Goal: Task Accomplishment & Management: Use online tool/utility

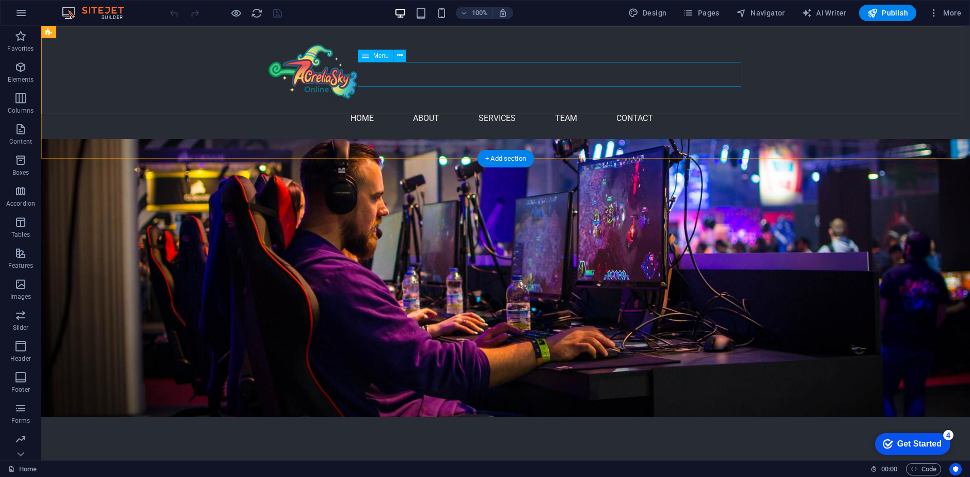
scroll to position [258, 0]
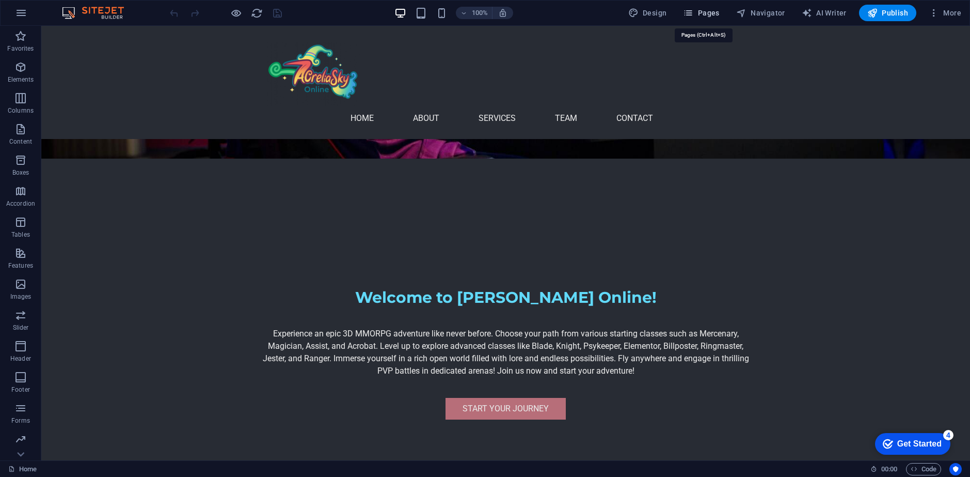
click at [709, 9] on span "Pages" at bounding box center [701, 13] width 36 height 10
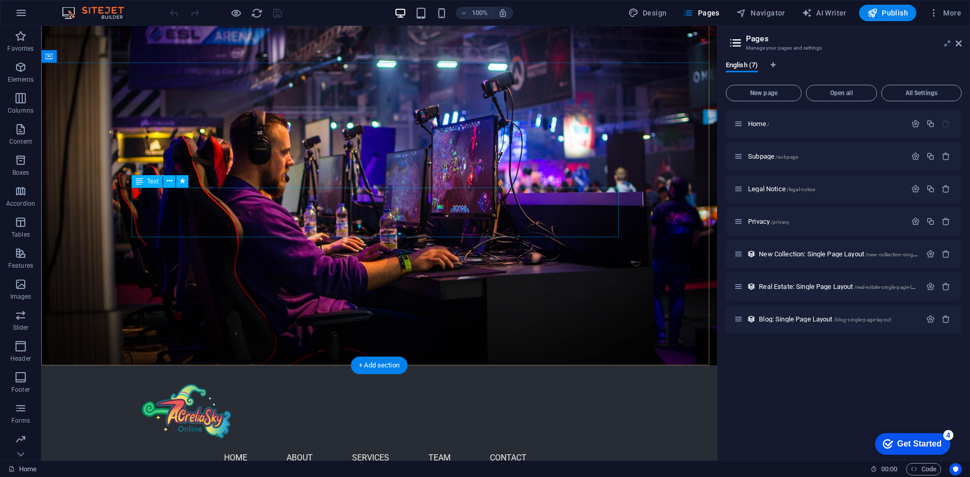
scroll to position [0, 0]
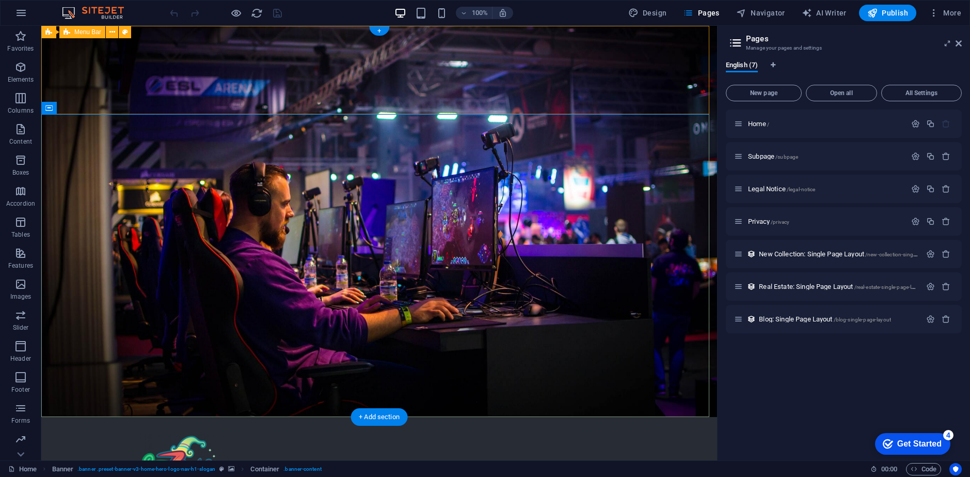
click at [71, 417] on div "Home About Services Team Contact Menu" at bounding box center [379, 473] width 676 height 113
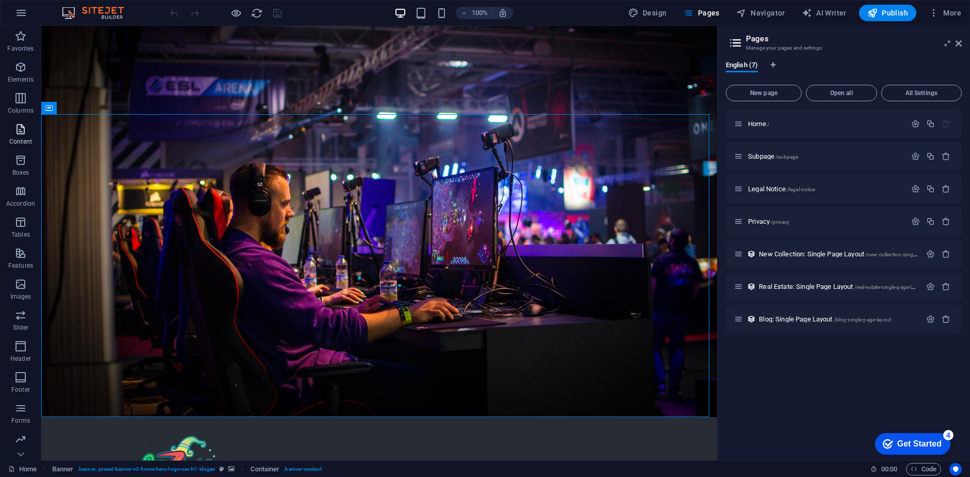
click at [16, 143] on p "Content" at bounding box center [20, 141] width 23 height 8
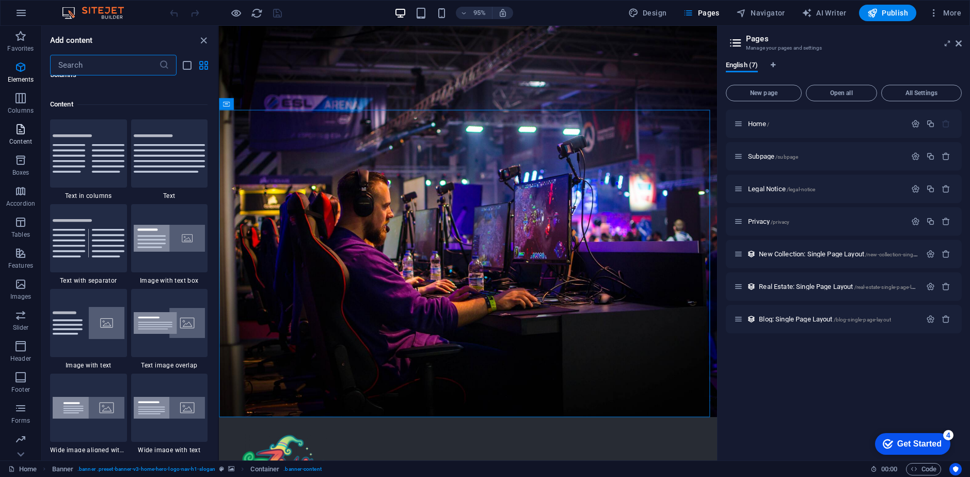
scroll to position [1807, 0]
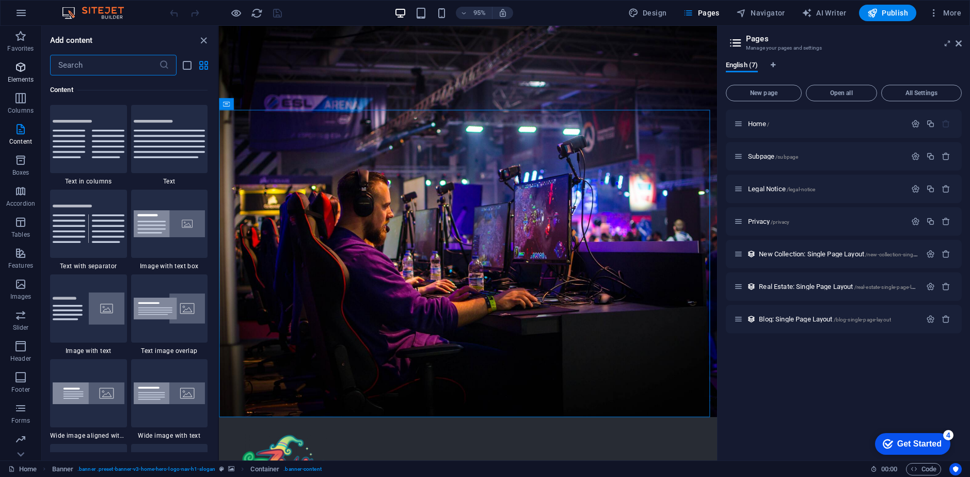
click at [22, 66] on icon "button" at bounding box center [20, 67] width 12 height 12
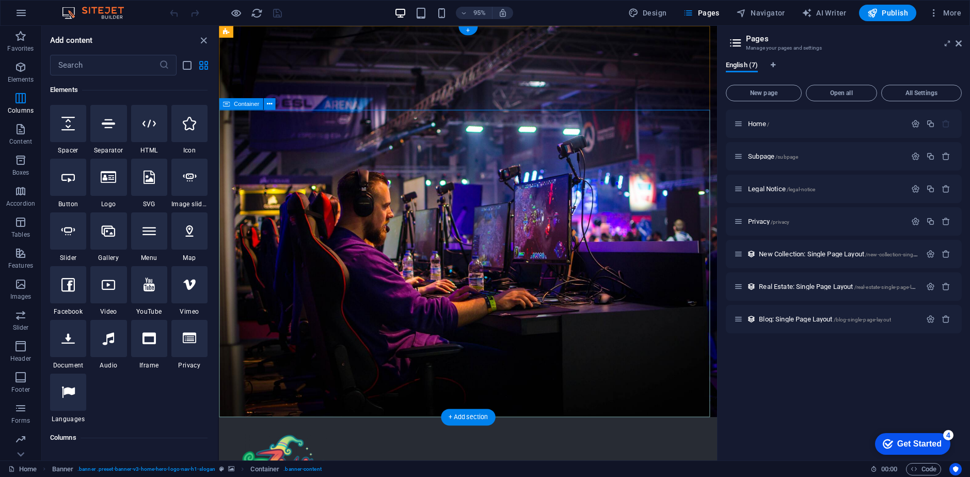
scroll to position [110, 0]
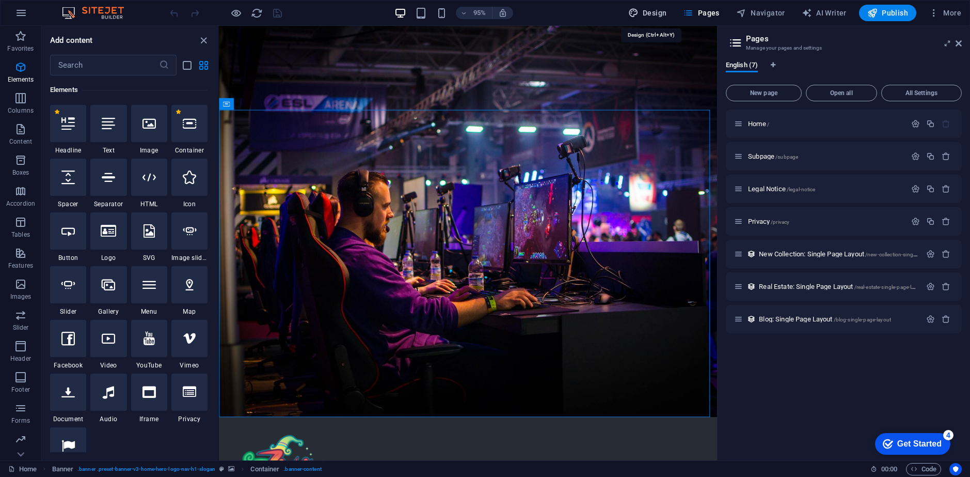
click at [645, 8] on span "Design" at bounding box center [647, 13] width 39 height 10
select select "px"
select select "200"
select select "px"
select select "rem"
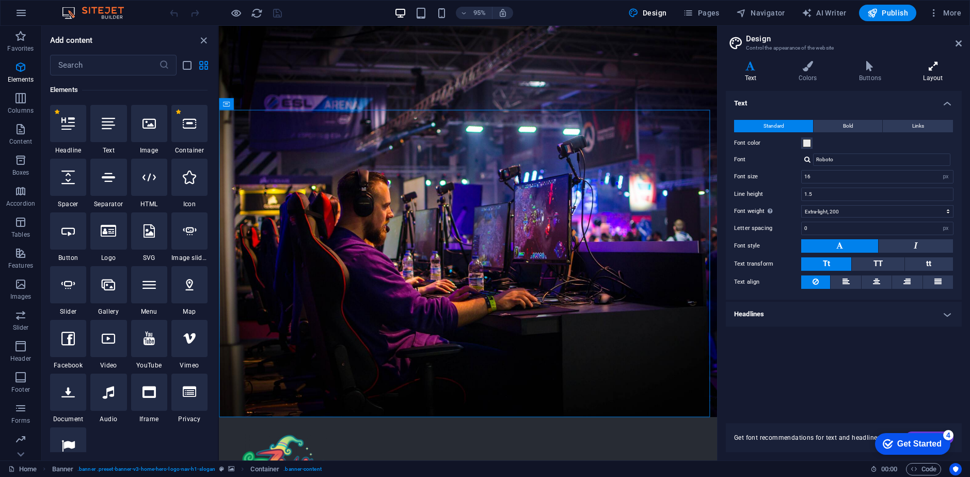
click at [931, 75] on h4 "Layout" at bounding box center [933, 72] width 57 height 22
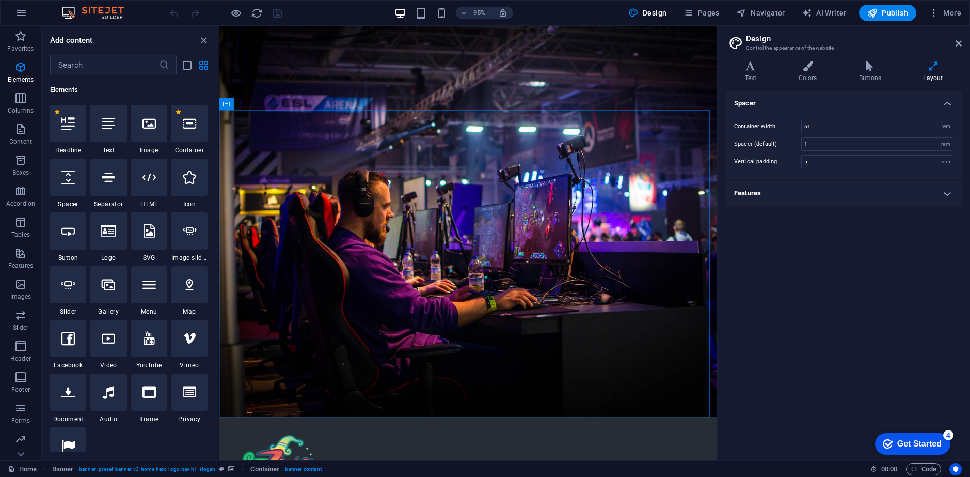
click at [819, 183] on h4 "Features" at bounding box center [844, 193] width 236 height 25
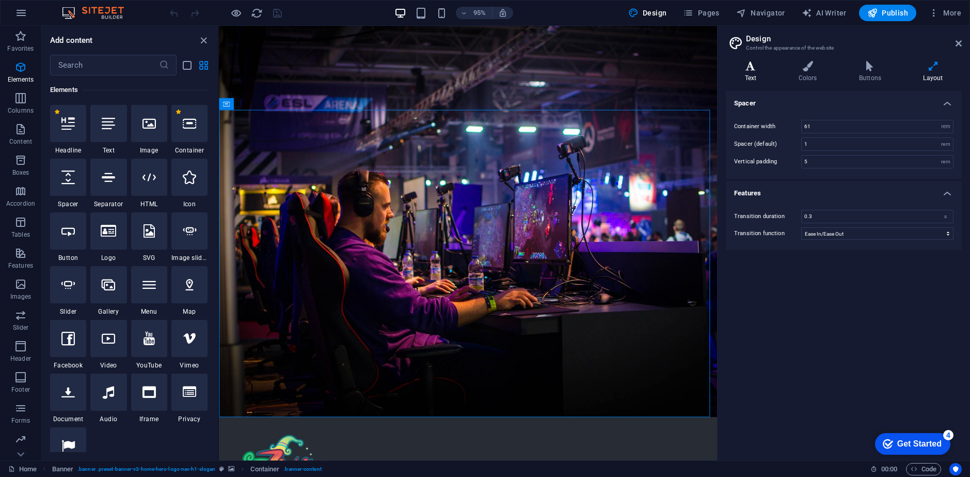
click at [763, 73] on h4 "Text" at bounding box center [753, 72] width 54 height 22
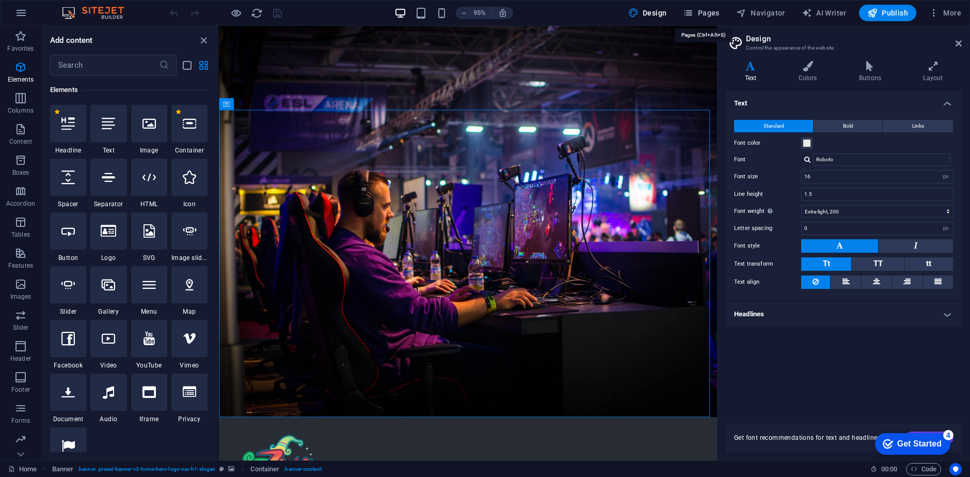
click at [710, 8] on span "Pages" at bounding box center [701, 13] width 36 height 10
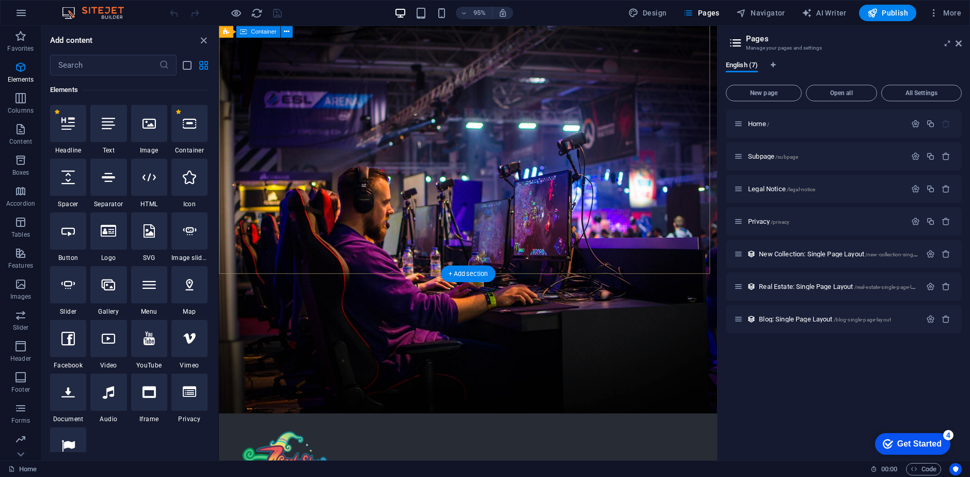
scroll to position [0, 0]
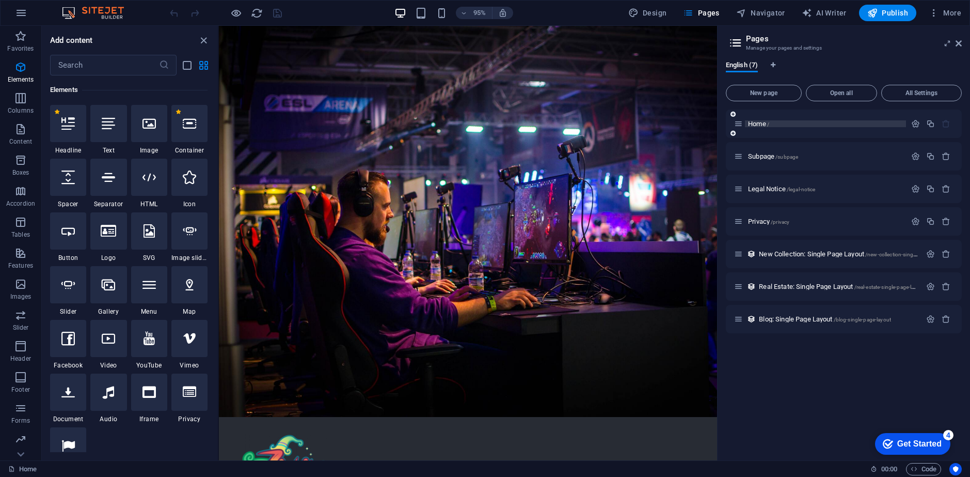
click at [757, 124] on span "Home /" at bounding box center [758, 124] width 21 height 8
click at [760, 155] on span "Subpage /subpage" at bounding box center [773, 156] width 50 height 8
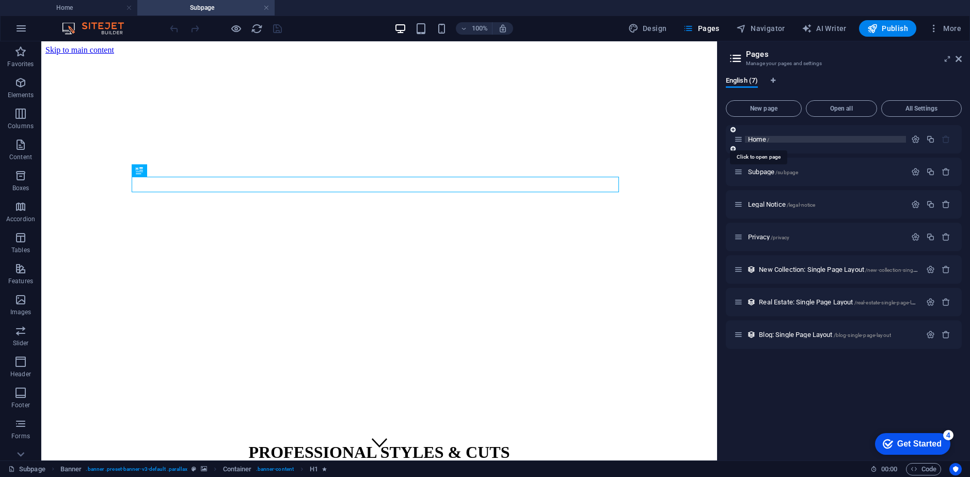
click at [760, 136] on span "Home /" at bounding box center [758, 139] width 21 height 8
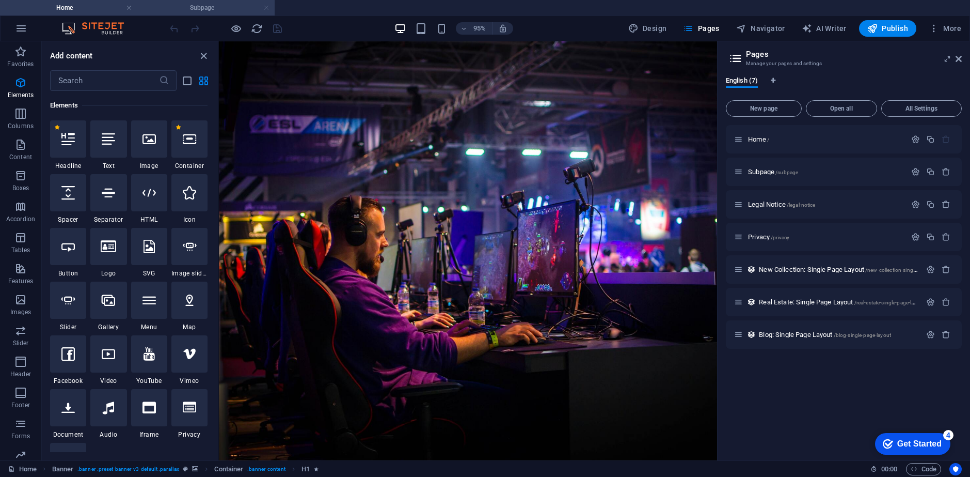
click at [265, 9] on link at bounding box center [266, 8] width 6 height 10
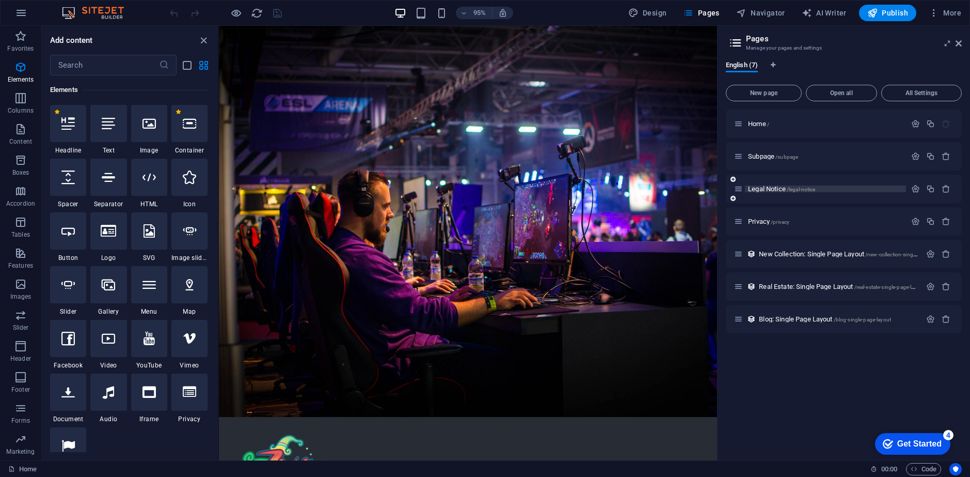
click at [766, 190] on span "Legal Notice /legal-notice" at bounding box center [781, 189] width 67 height 8
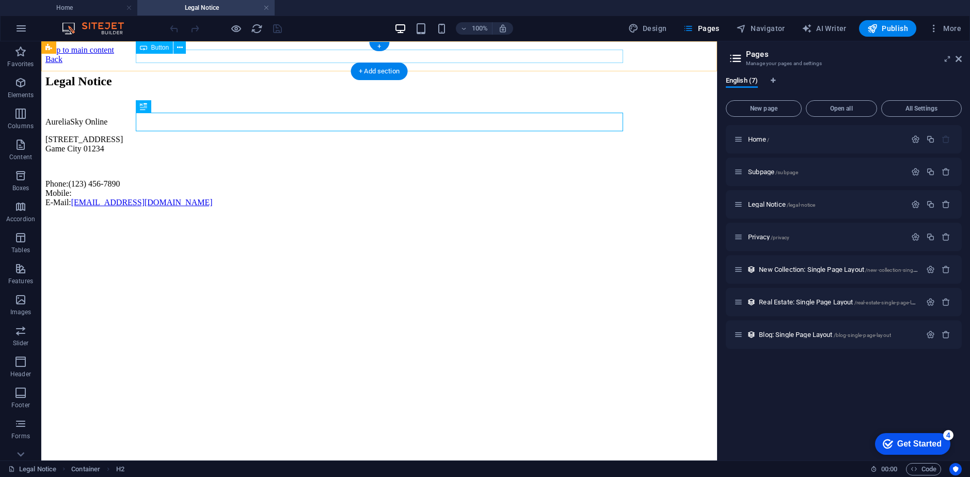
click at [142, 58] on div "Back" at bounding box center [379, 59] width 668 height 9
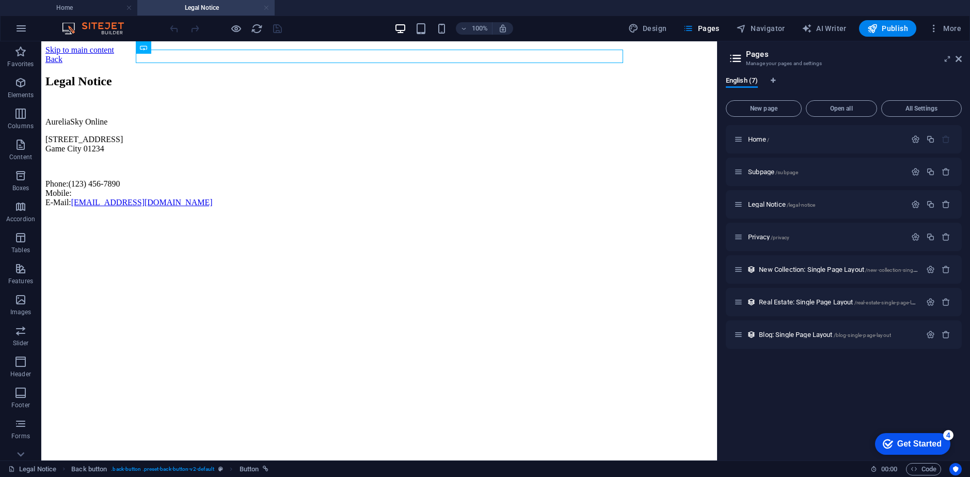
drag, startPoint x: 268, startPoint y: 7, endPoint x: 62, endPoint y: 11, distance: 205.6
click at [268, 7] on link at bounding box center [266, 8] width 6 height 10
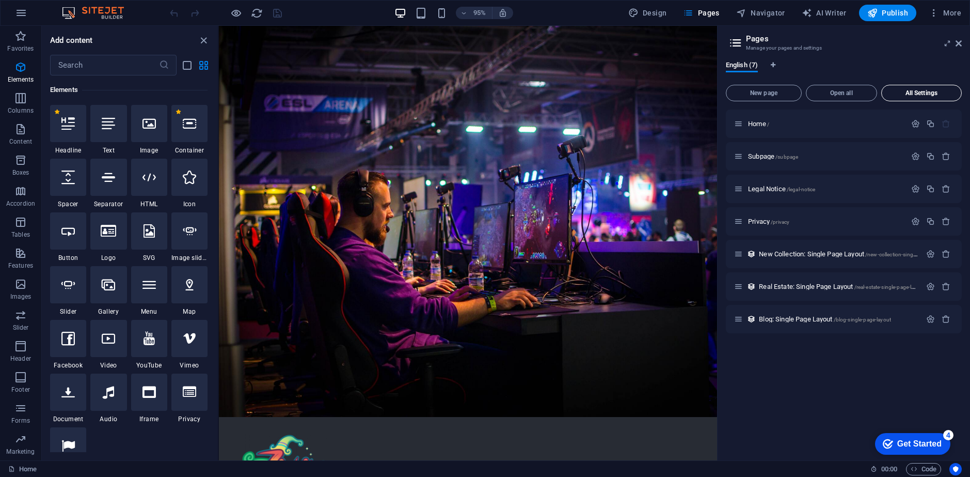
click at [944, 93] on span "All Settings" at bounding box center [921, 93] width 71 height 6
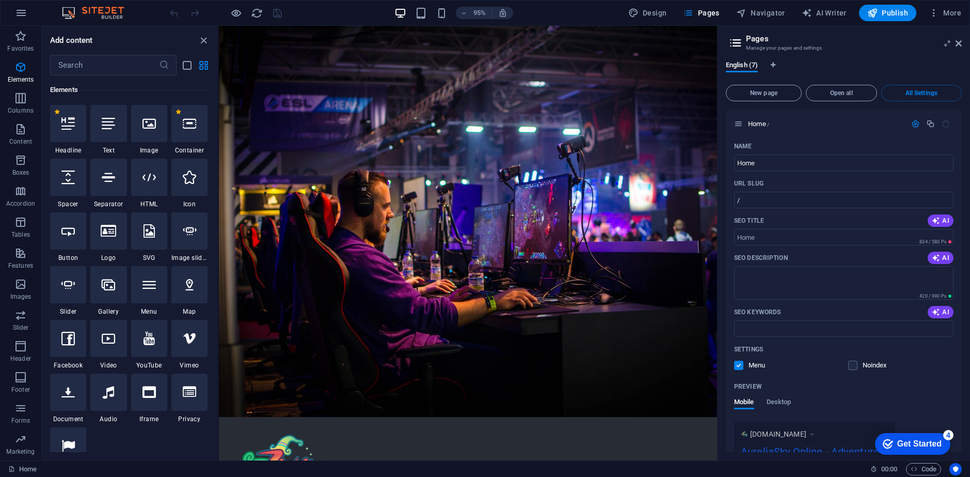
scroll to position [1764, 0]
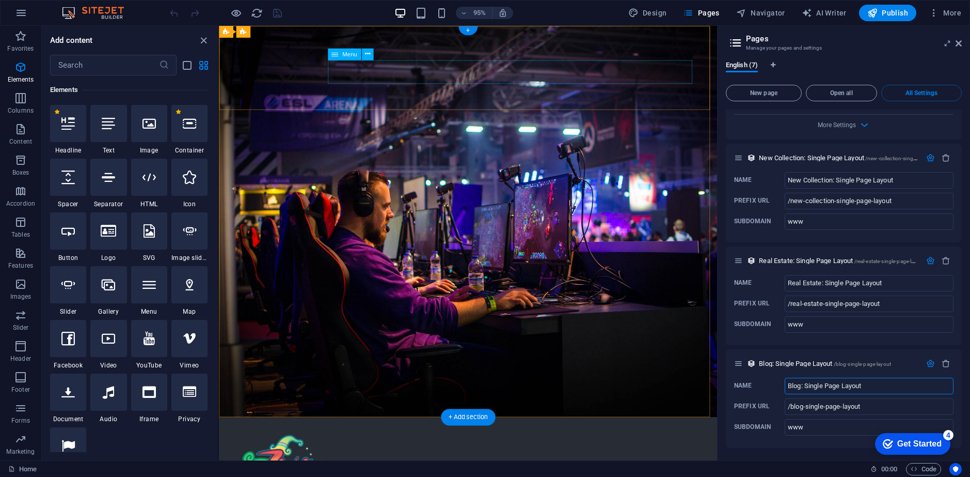
click at [365, 55] on icon at bounding box center [367, 54] width 5 height 10
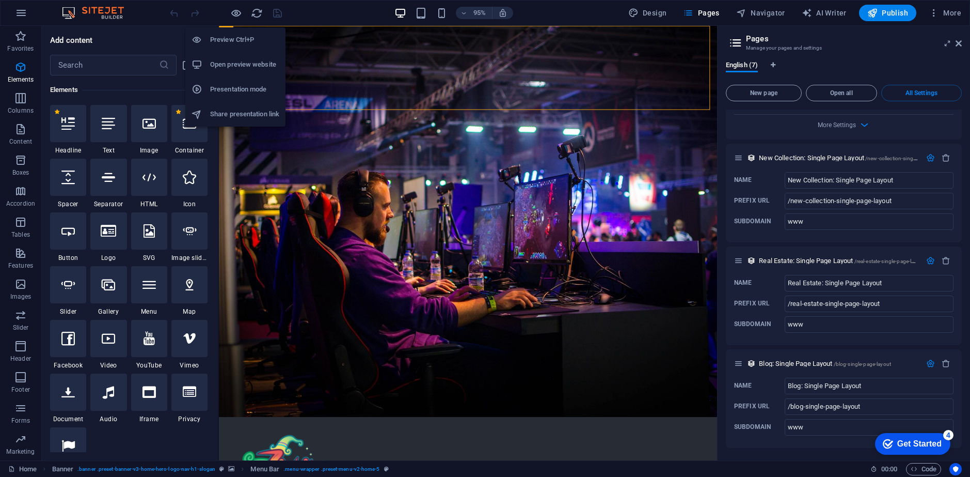
click at [237, 40] on h6 "Preview Ctrl+P" at bounding box center [244, 40] width 69 height 12
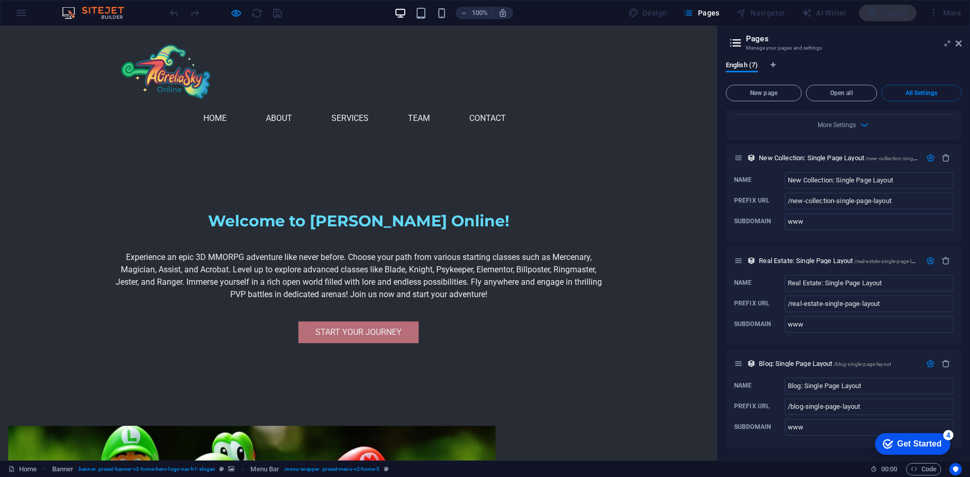
scroll to position [294, 0]
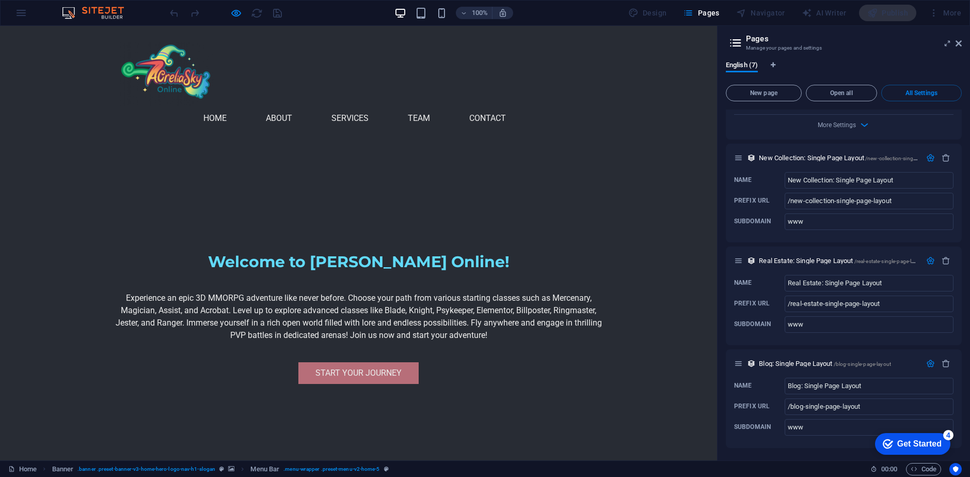
click at [377, 106] on link "Services" at bounding box center [354, 118] width 45 height 25
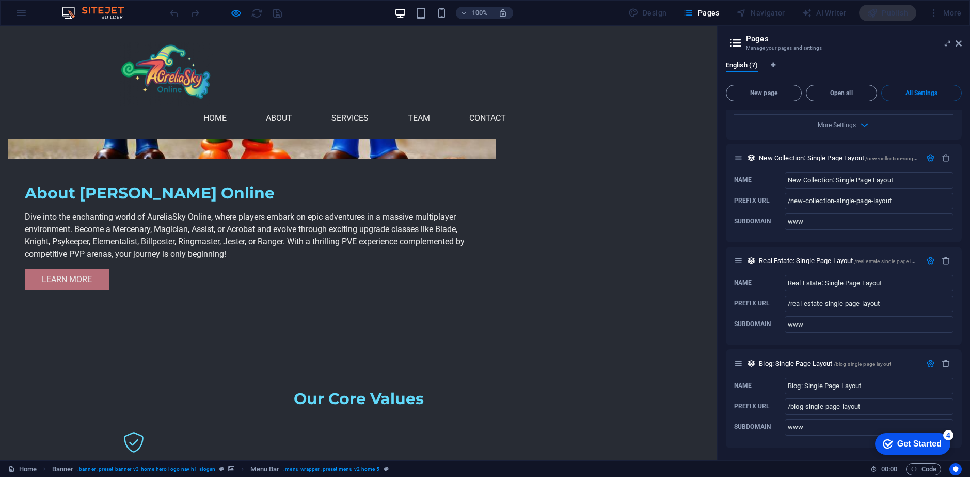
click at [438, 106] on link "Team" at bounding box center [423, 118] width 30 height 25
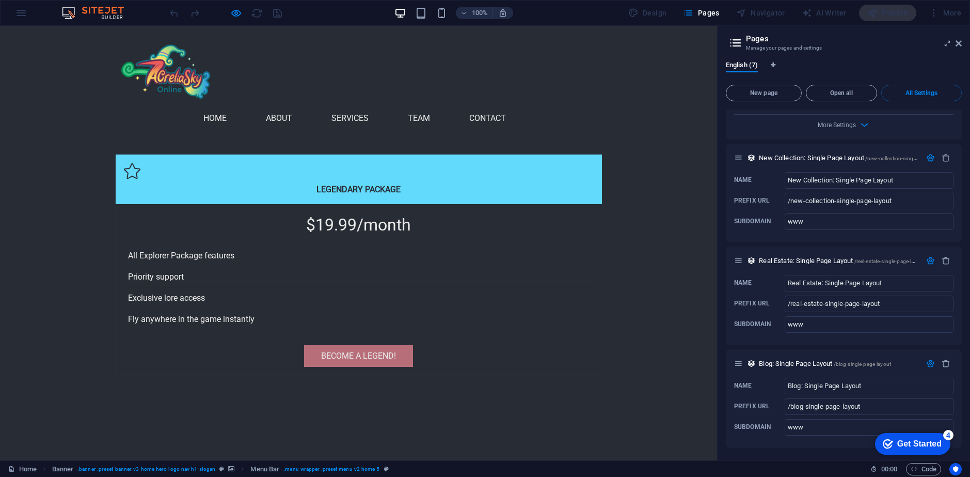
click at [514, 106] on link "Contact" at bounding box center [491, 118] width 45 height 25
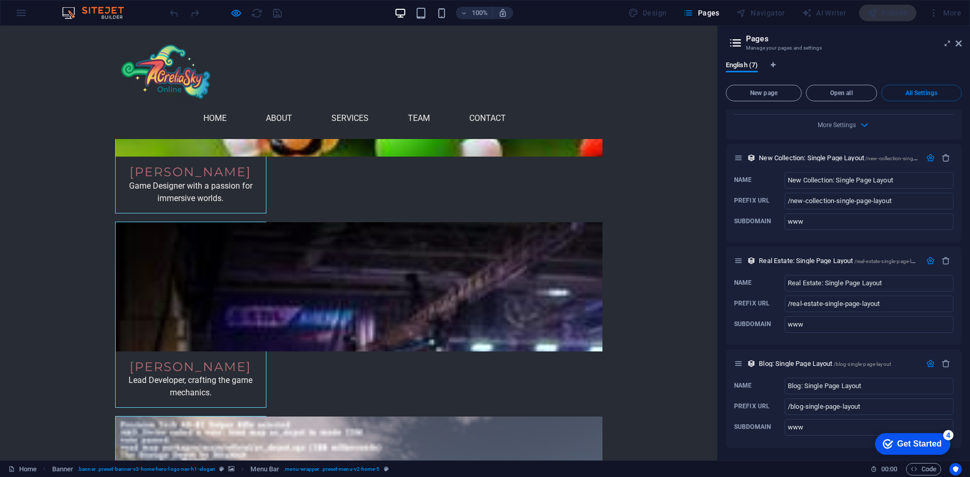
click at [235, 106] on link "Home" at bounding box center [219, 118] width 32 height 25
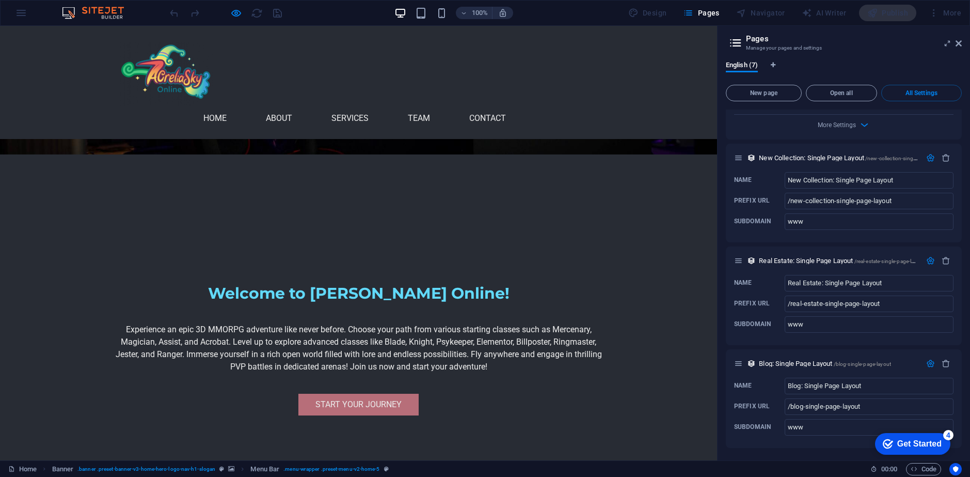
scroll to position [0, 0]
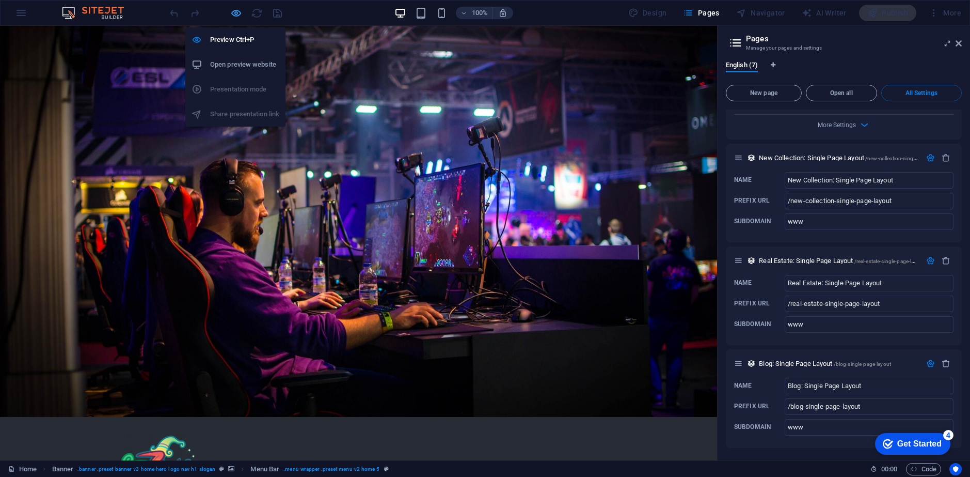
click at [232, 12] on icon "button" at bounding box center [236, 13] width 12 height 12
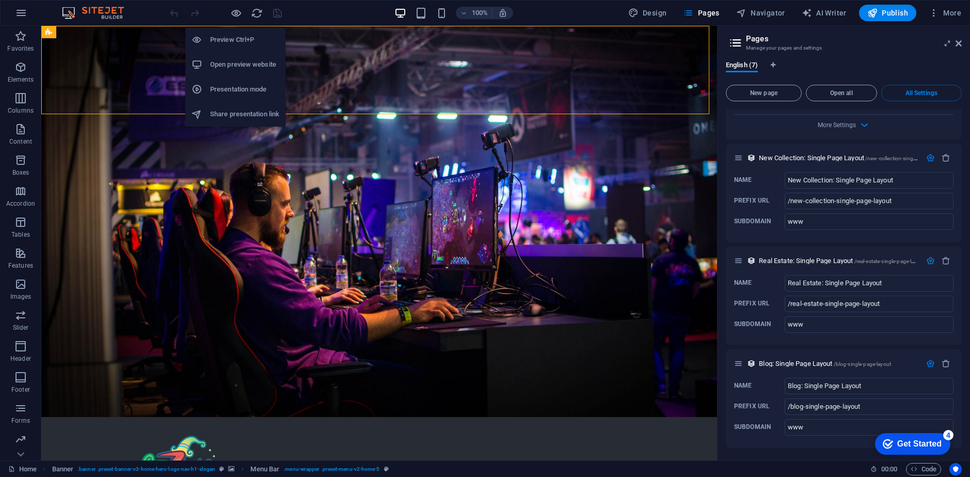
click at [247, 67] on h6 "Open preview website" at bounding box center [244, 64] width 69 height 12
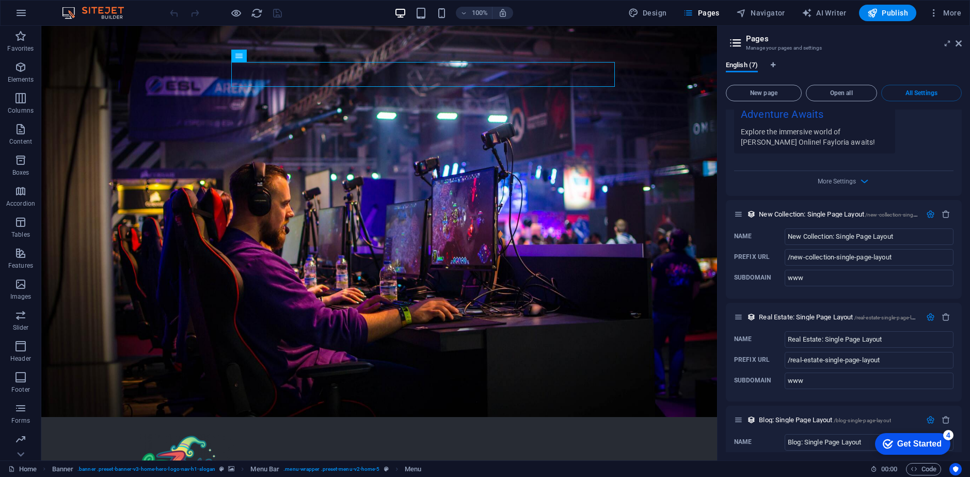
scroll to position [1661, 0]
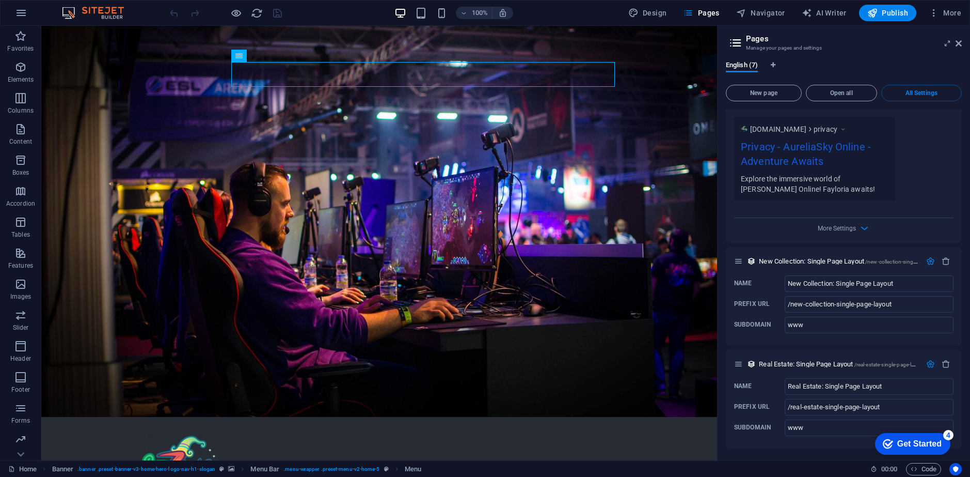
click at [738, 49] on icon at bounding box center [735, 43] width 15 height 14
click at [776, 20] on button "Navigator" at bounding box center [760, 13] width 57 height 17
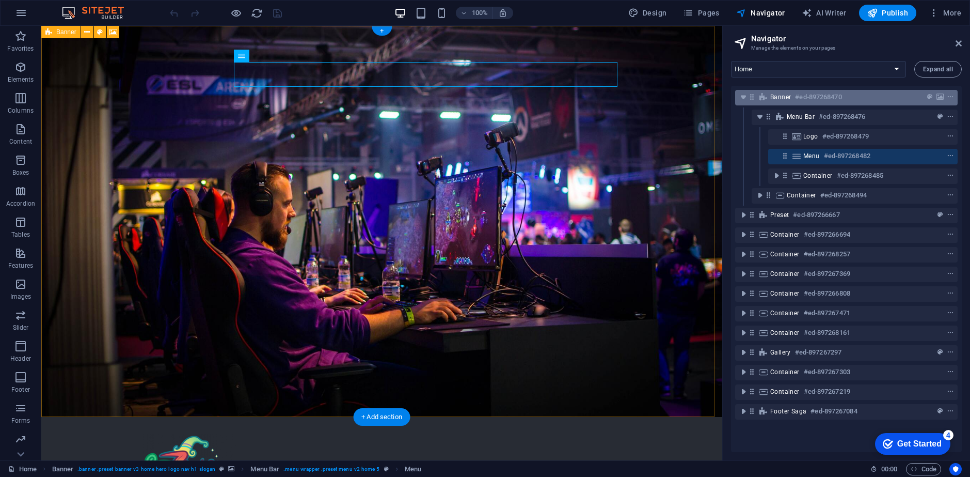
click at [784, 97] on span "Banner" at bounding box center [781, 97] width 21 height 8
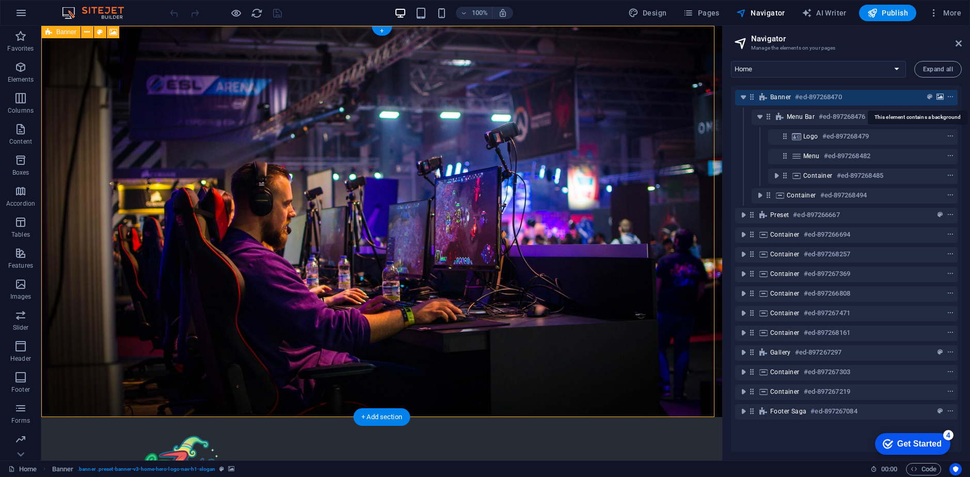
click at [937, 97] on icon "background" at bounding box center [940, 96] width 7 height 7
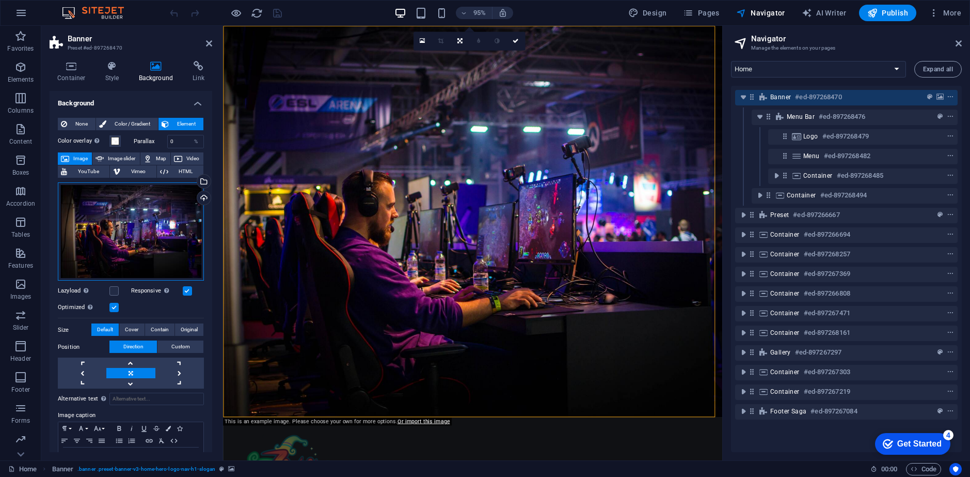
click at [152, 232] on div "Drag files here, click to choose files or select files from Files or our free s…" at bounding box center [131, 231] width 146 height 99
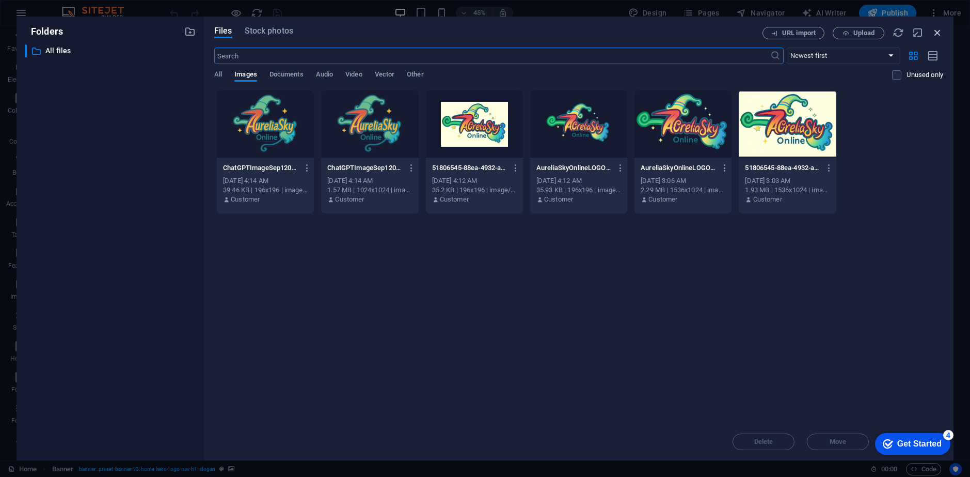
click at [939, 34] on icon "button" at bounding box center [937, 32] width 11 height 11
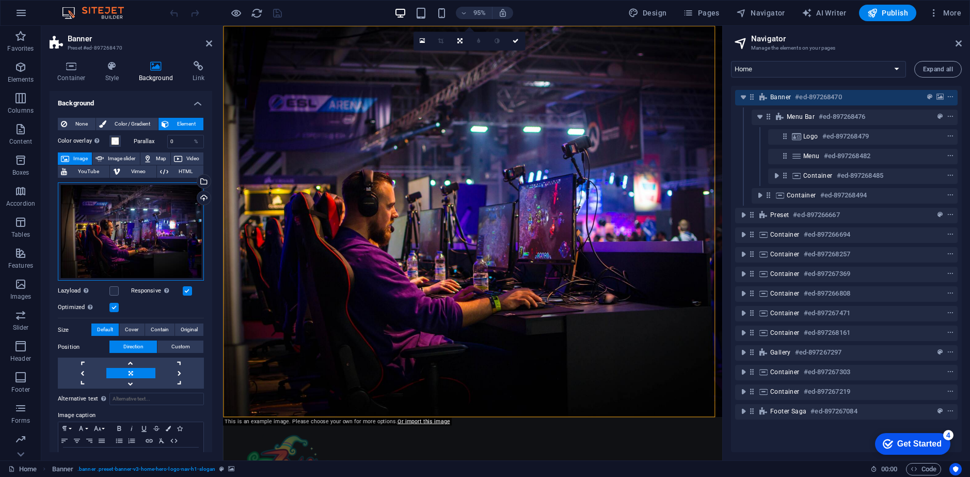
click at [147, 223] on div "Drag files here, click to choose files or select files from Files or our free s…" at bounding box center [131, 231] width 146 height 99
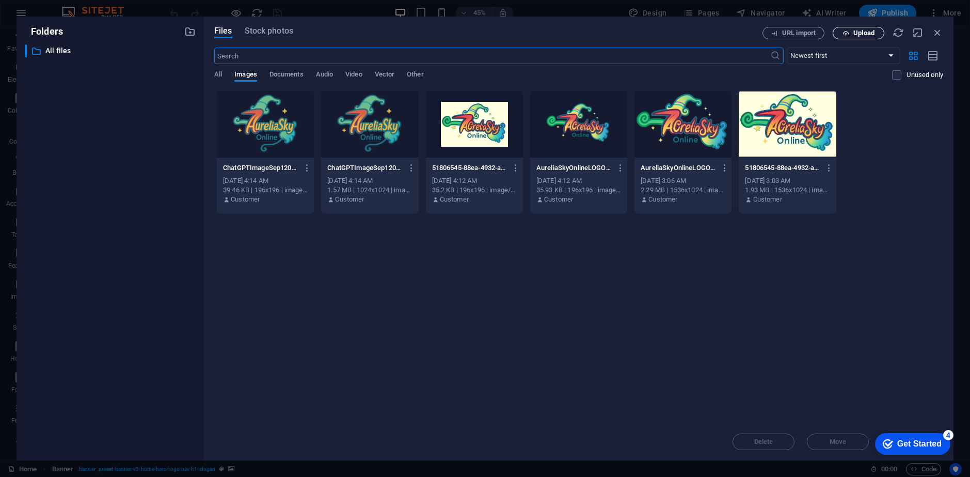
click at [856, 33] on span "Upload" at bounding box center [864, 33] width 21 height 6
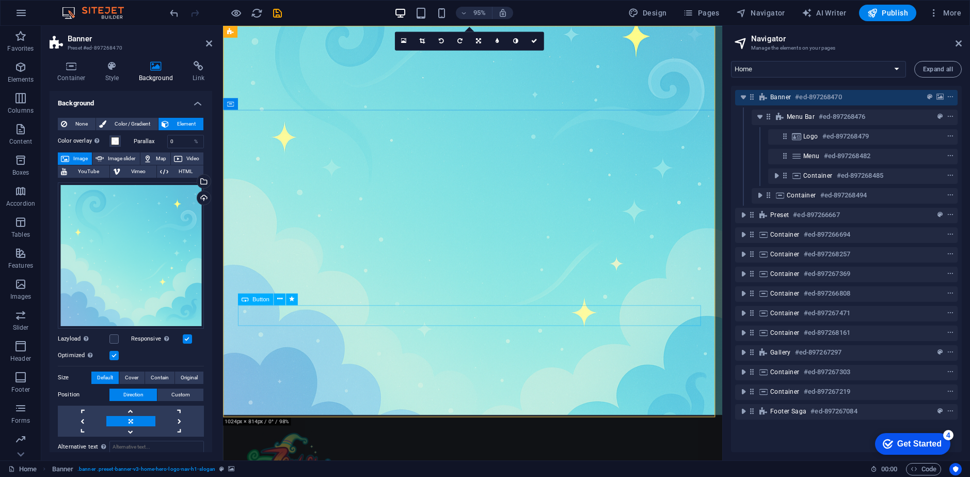
scroll to position [0, 0]
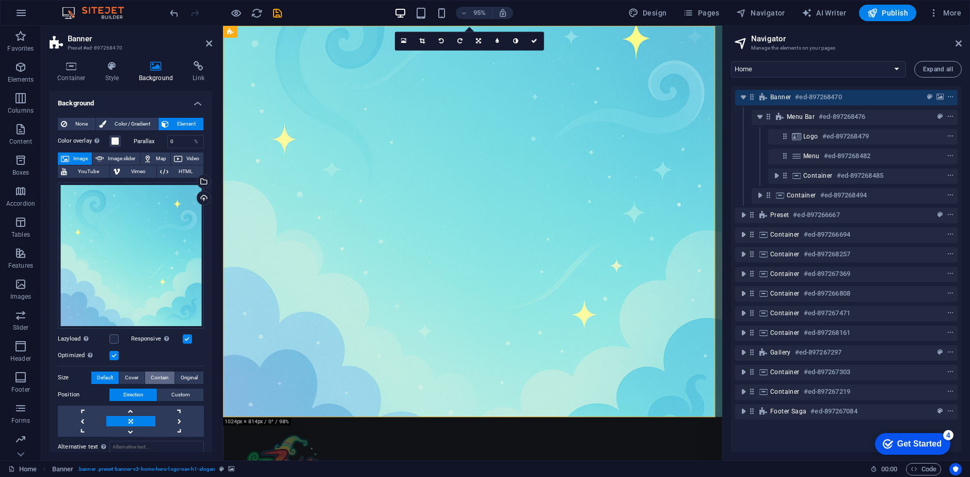
click at [167, 375] on span "Contain" at bounding box center [160, 377] width 18 height 12
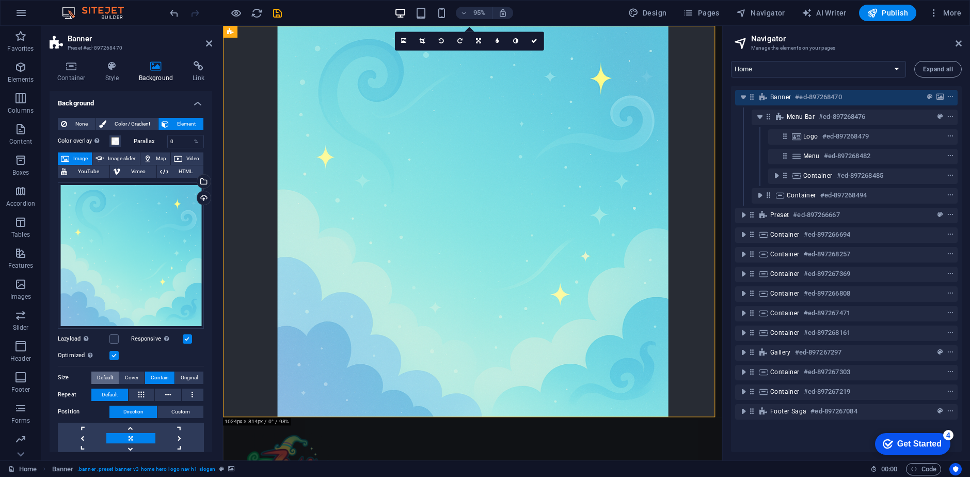
click at [107, 378] on span "Default" at bounding box center [105, 377] width 16 height 12
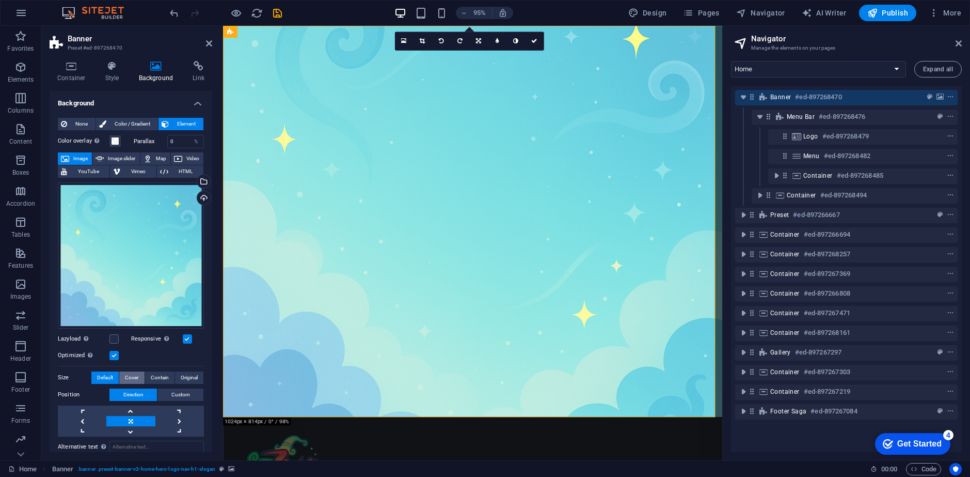
click at [134, 376] on span "Cover" at bounding box center [131, 377] width 13 height 12
click at [96, 375] on button "Default" at bounding box center [104, 377] width 27 height 12
click at [112, 334] on label at bounding box center [113, 338] width 9 height 9
click at [0, 0] on input "Lazyload Loading images after the page loads improves page speed." at bounding box center [0, 0] width 0 height 0
click at [113, 336] on label at bounding box center [113, 338] width 9 height 9
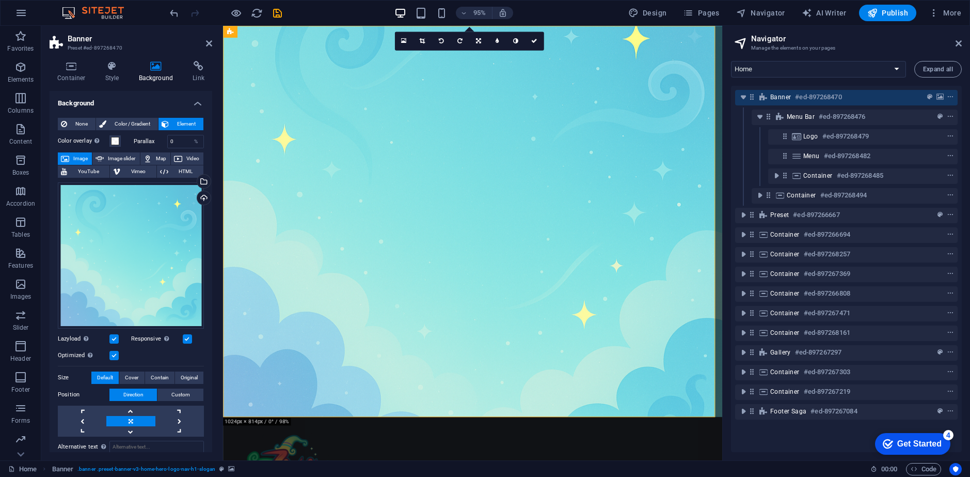
click at [0, 0] on input "Lazyload Loading images after the page loads improves page speed." at bounding box center [0, 0] width 0 height 0
click at [201, 198] on div "Upload" at bounding box center [202, 198] width 15 height 15
click at [113, 125] on span "Color / Gradient" at bounding box center [131, 124] width 45 height 12
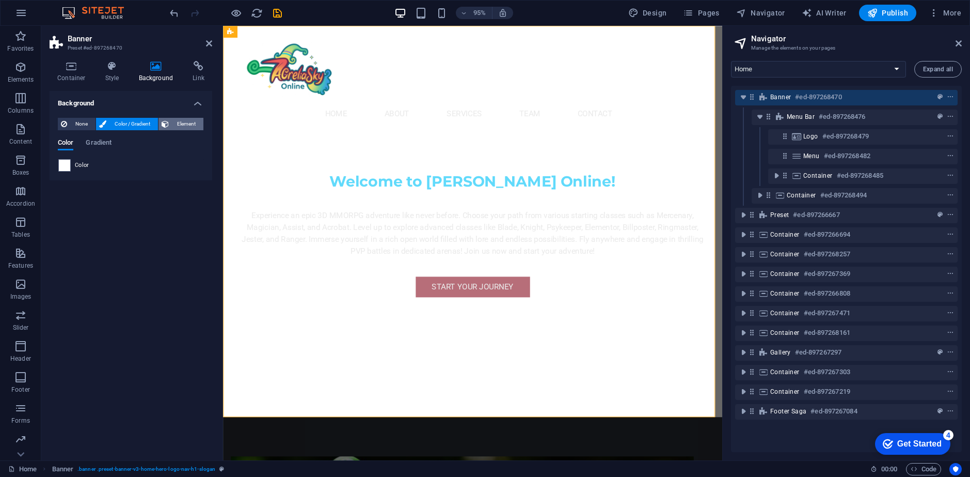
click at [190, 125] on span "Element" at bounding box center [186, 124] width 28 height 12
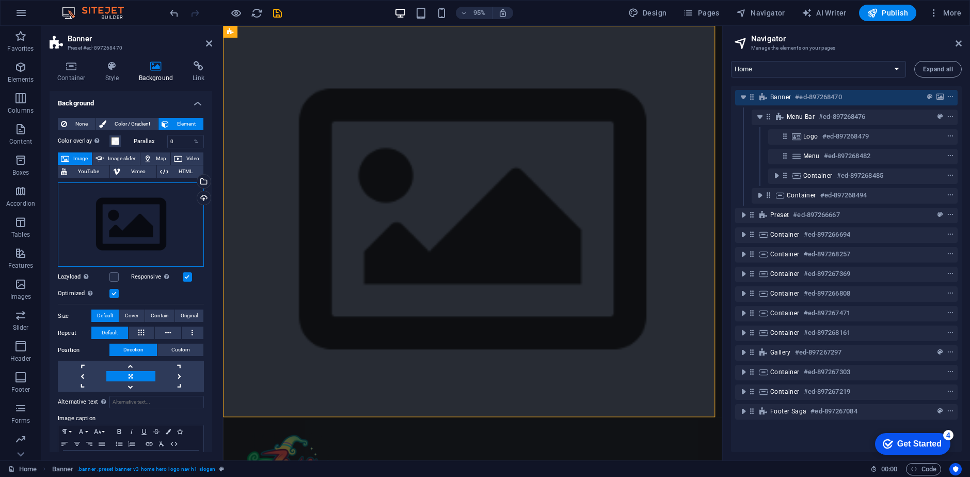
click at [115, 209] on div "Drag files here, click to choose files or select files from Files or our free s…" at bounding box center [131, 224] width 146 height 85
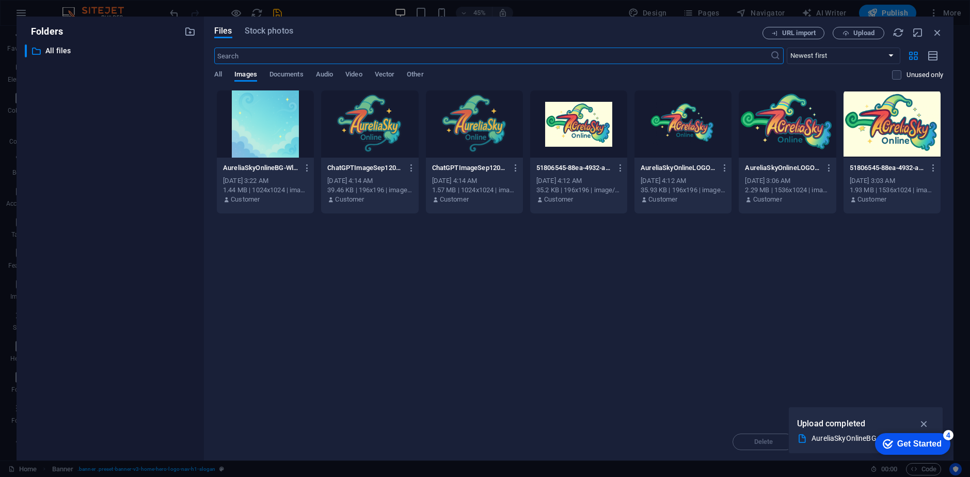
click at [274, 139] on div at bounding box center [265, 123] width 97 height 67
click at [922, 422] on icon "button" at bounding box center [925, 423] width 12 height 11
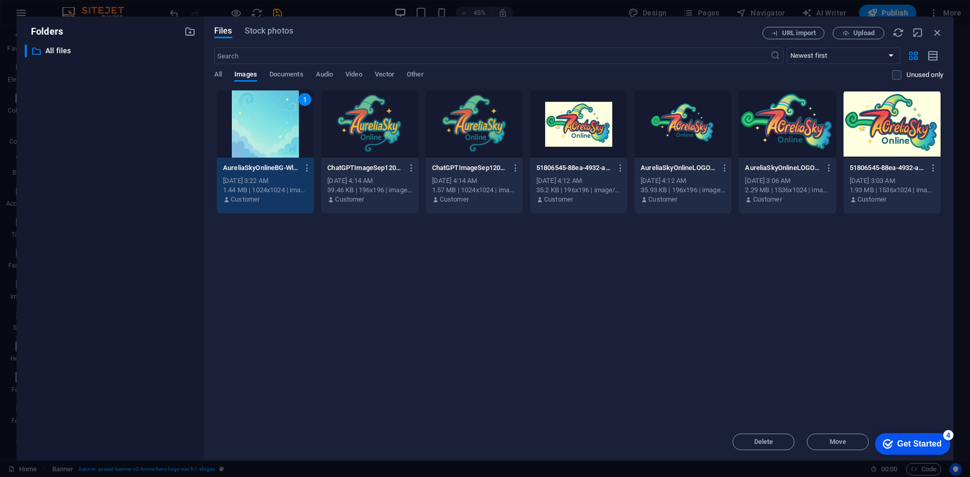
click at [876, 396] on div "Drop files here to upload them instantly 1 AureliaSkyOnlineBG-WlYWn13va7fB4Hhyw…" at bounding box center [578, 256] width 729 height 333
click at [934, 30] on icon "button" at bounding box center [937, 32] width 11 height 11
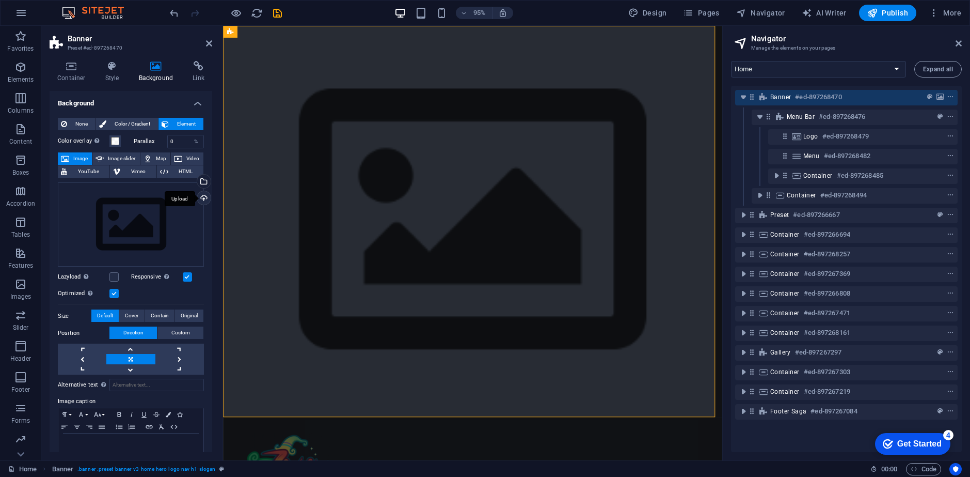
click at [200, 199] on div "Upload" at bounding box center [202, 198] width 15 height 15
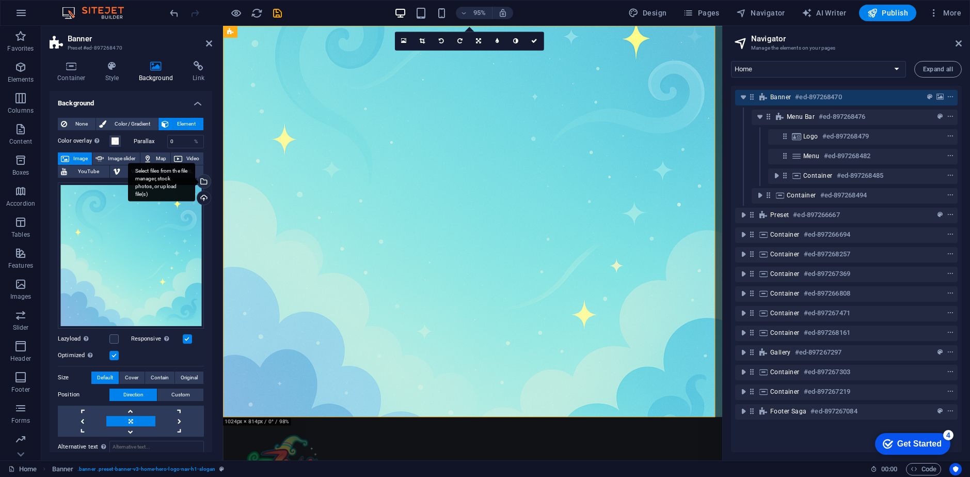
click at [204, 183] on div "Select files from the file manager, stock photos, or upload file(s)" at bounding box center [202, 182] width 15 height 15
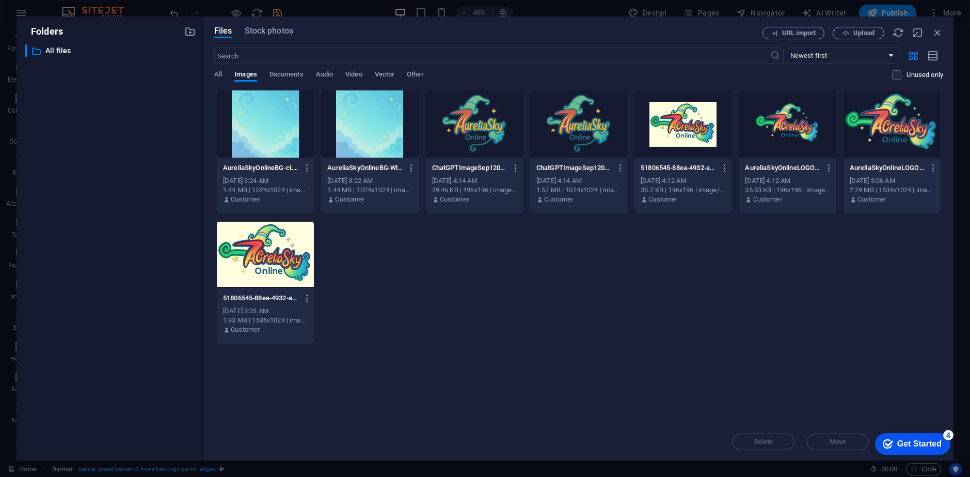
drag, startPoint x: 400, startPoint y: 271, endPoint x: 444, endPoint y: 344, distance: 85.6
click at [444, 344] on div "Drop files here to upload them instantly AureliaSkyOnlineBG-cLBTbu4J4oUTDImfwXx…" at bounding box center [578, 256] width 729 height 333
click at [274, 34] on span "Stock photos" at bounding box center [269, 31] width 49 height 12
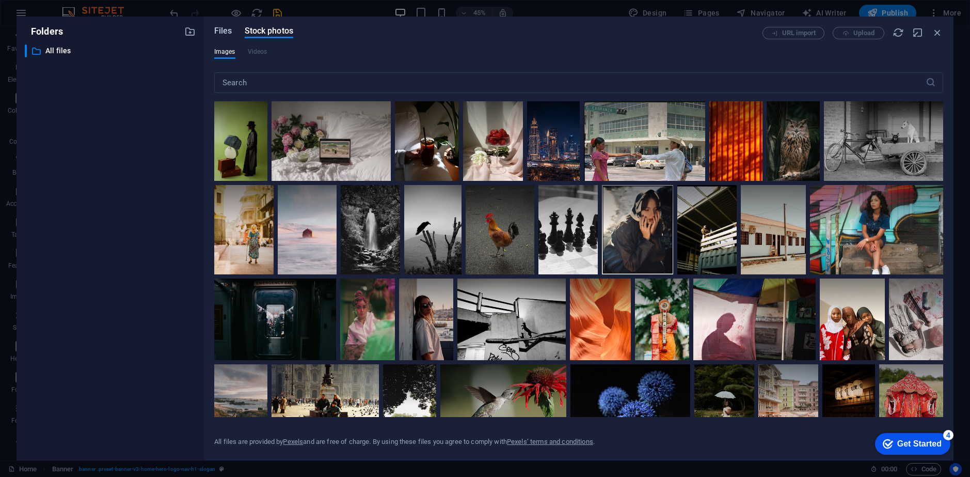
click at [226, 36] on span "Files" at bounding box center [223, 31] width 18 height 12
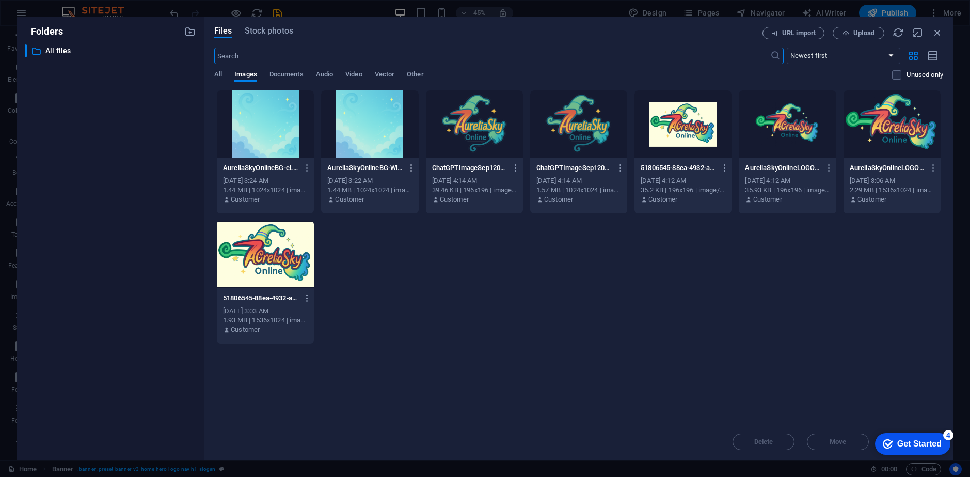
click at [412, 164] on icon "button" at bounding box center [412, 167] width 10 height 9
click at [417, 371] on h6 "Delete" at bounding box center [418, 368] width 44 height 12
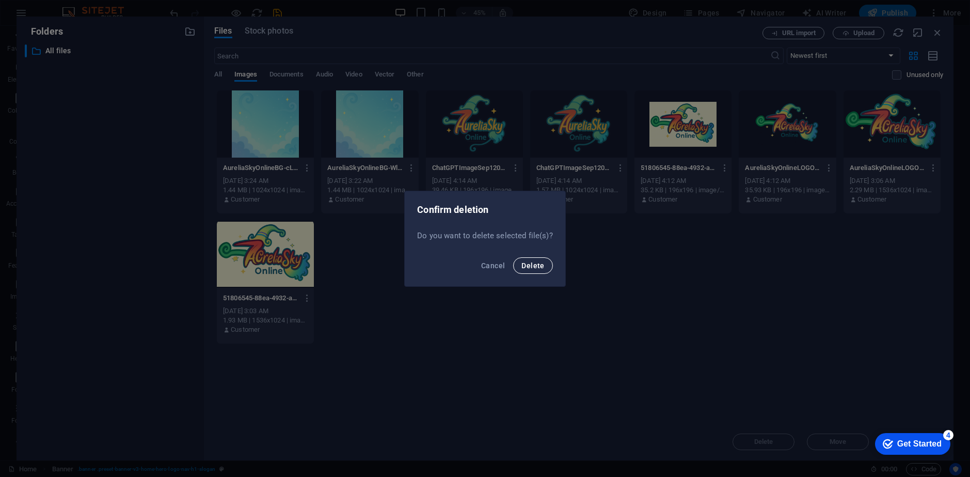
click at [525, 272] on button "Delete" at bounding box center [532, 265] width 39 height 17
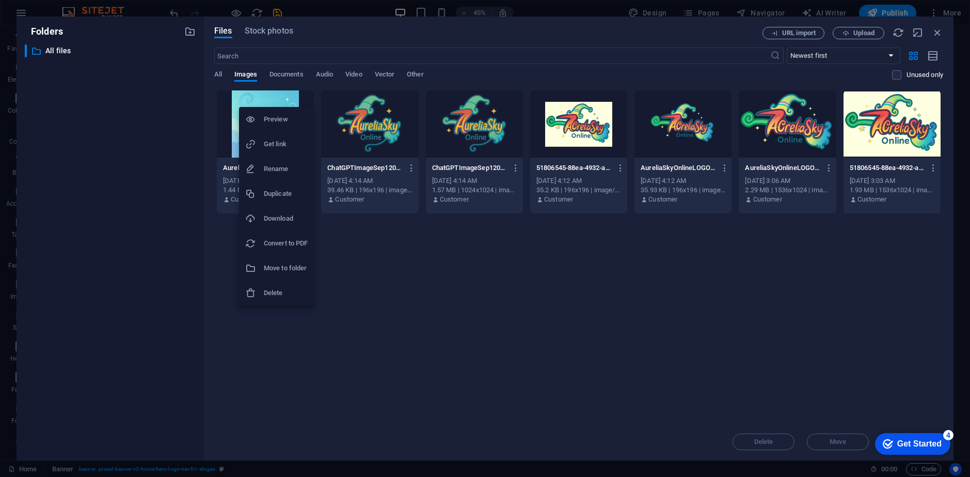
click at [361, 290] on div at bounding box center [485, 238] width 970 height 477
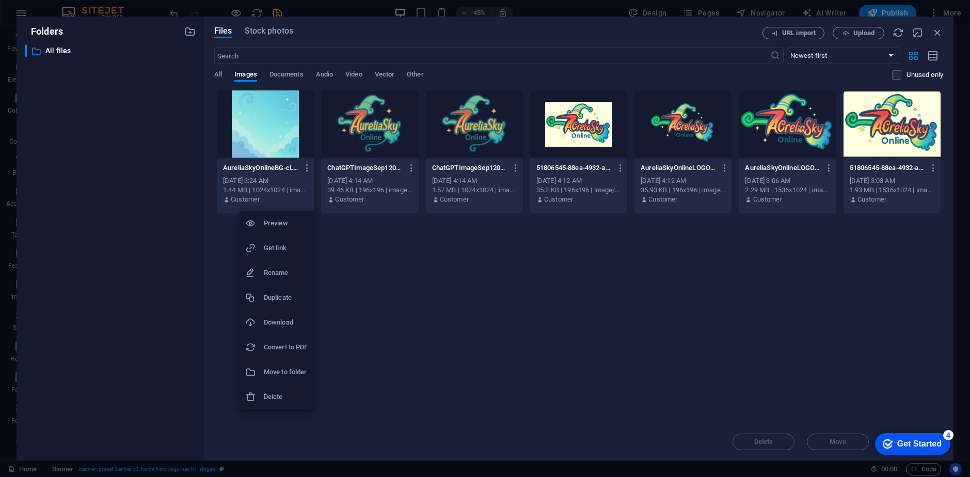
drag, startPoint x: 204, startPoint y: 234, endPoint x: 444, endPoint y: 290, distance: 246.0
click at [444, 290] on div at bounding box center [485, 238] width 970 height 477
click at [194, 34] on icon "button" at bounding box center [189, 31] width 11 height 11
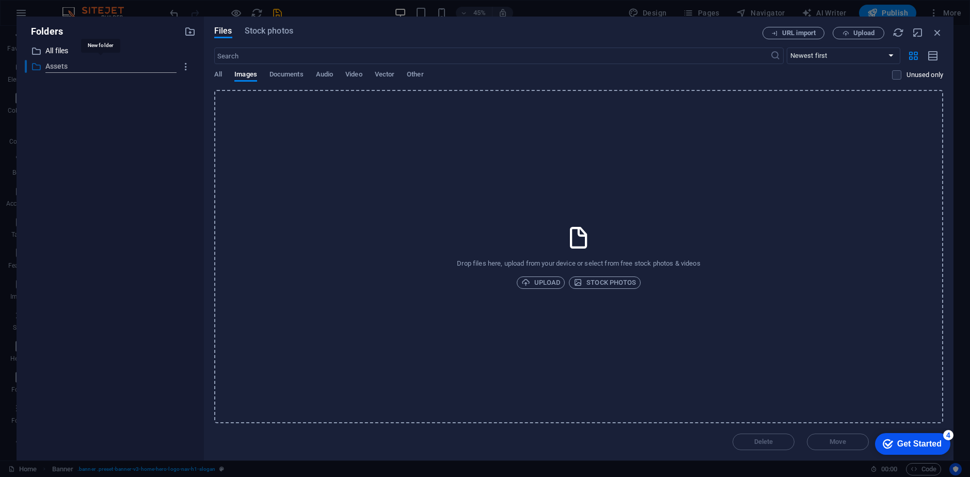
type input "Assets"
click at [59, 62] on p "Assets" at bounding box center [110, 66] width 131 height 12
click at [72, 50] on p "All files" at bounding box center [110, 51] width 131 height 12
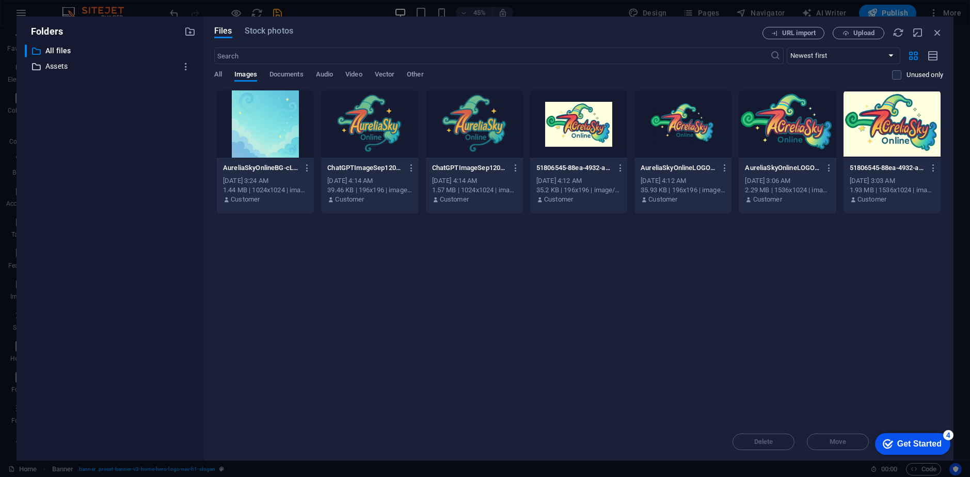
click at [72, 67] on p "Assets" at bounding box center [110, 66] width 131 height 12
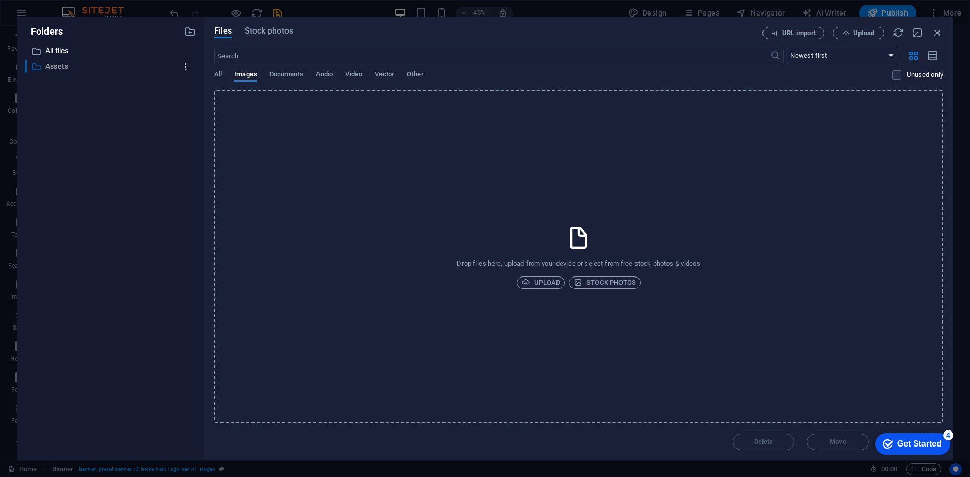
click at [186, 65] on icon "button" at bounding box center [186, 66] width 11 height 10
click at [191, 92] on h6 "Rename" at bounding box center [194, 93] width 29 height 12
type input "Banners/Logo"
click at [134, 121] on div "​ All files All files ​ Banners/Logo Assets" at bounding box center [110, 247] width 171 height 407
click at [193, 68] on button "button" at bounding box center [186, 66] width 19 height 17
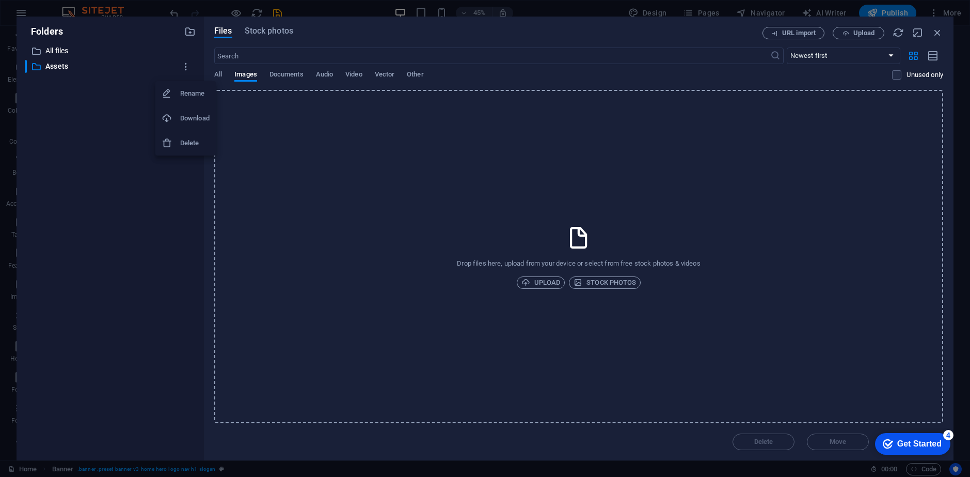
click at [171, 89] on icon at bounding box center [167, 93] width 10 height 10
type input "Banners/Logo"
click at [188, 67] on icon "button" at bounding box center [186, 66] width 11 height 10
click at [186, 93] on h6 "Rename" at bounding box center [194, 93] width 29 height 12
type input "Banners"
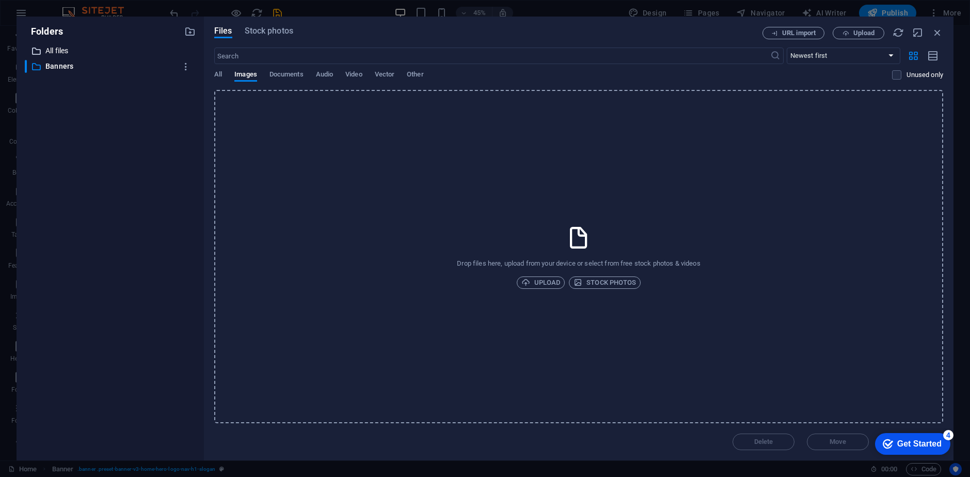
click at [63, 51] on p "All files" at bounding box center [110, 51] width 131 height 12
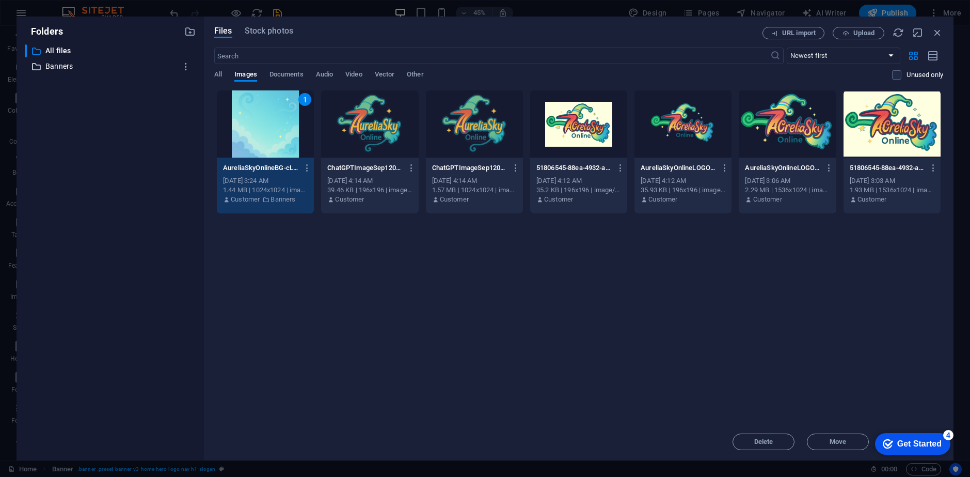
click at [73, 61] on p "Banners" at bounding box center [110, 66] width 131 height 12
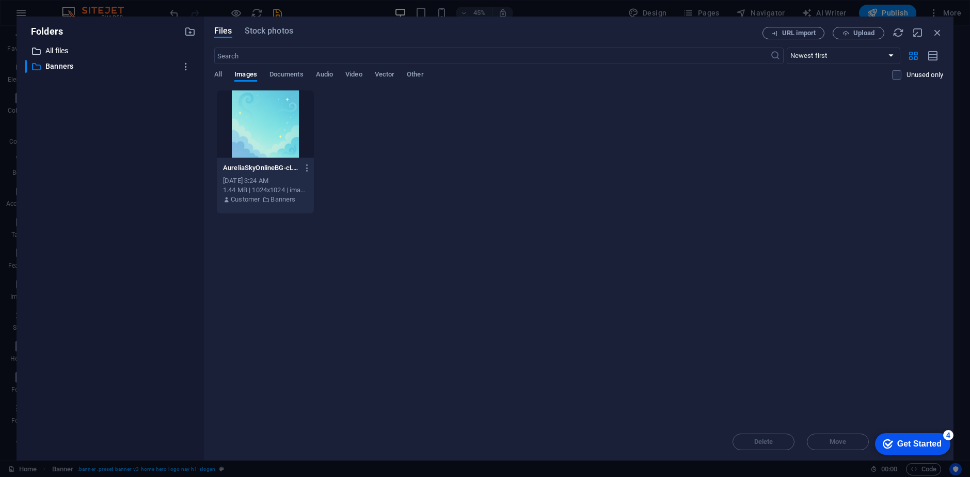
click at [69, 44] on div "​ All files All files" at bounding box center [101, 50] width 152 height 13
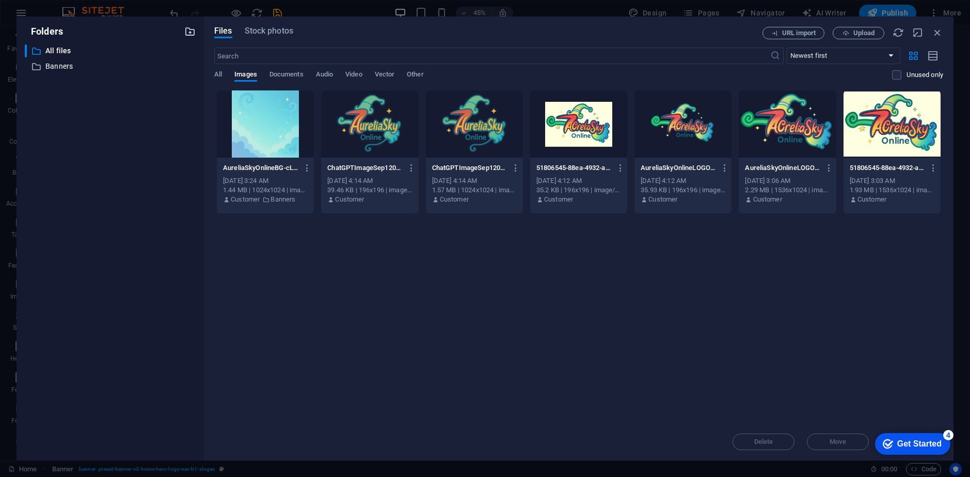
click at [193, 35] on icon "button" at bounding box center [189, 31] width 11 height 11
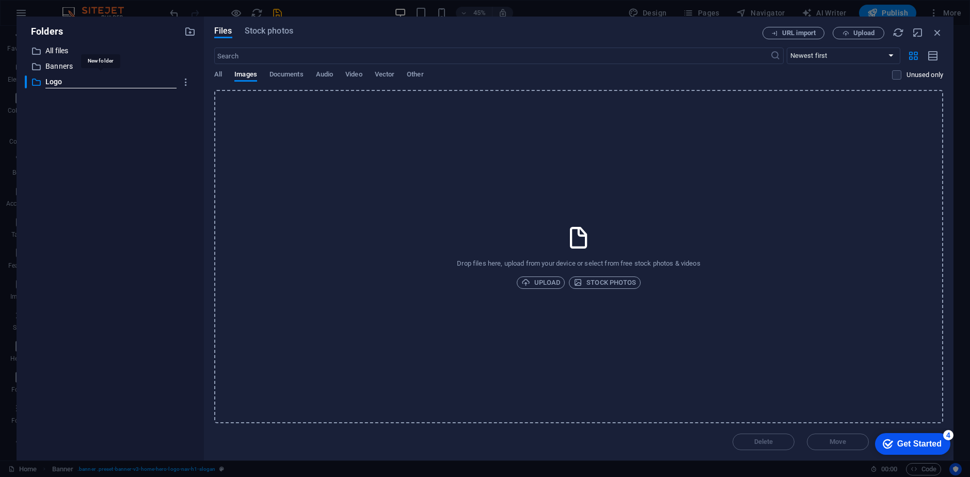
type input "Logo"
click at [59, 201] on div "​ All files All files ​ Banners Banners ​ Logo New folder" at bounding box center [110, 247] width 171 height 407
click at [71, 49] on p "All files" at bounding box center [110, 51] width 131 height 12
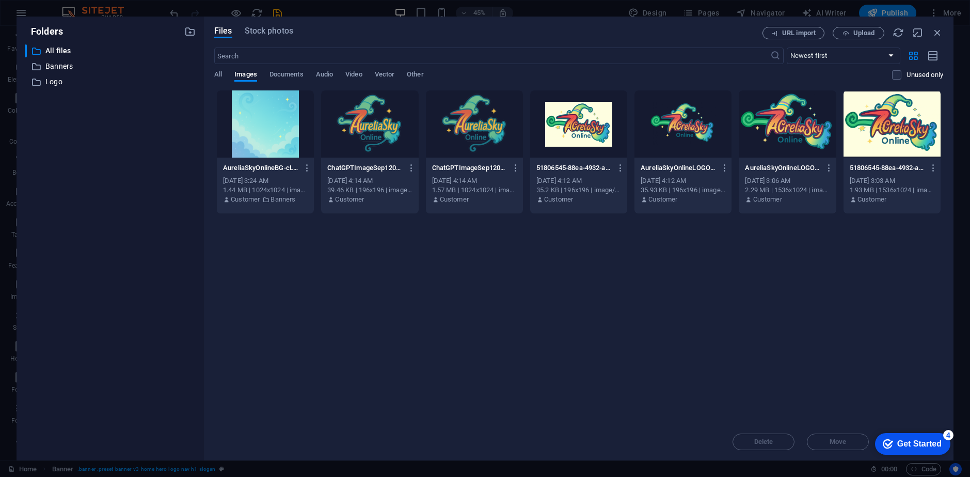
click at [380, 130] on div at bounding box center [369, 123] width 97 height 67
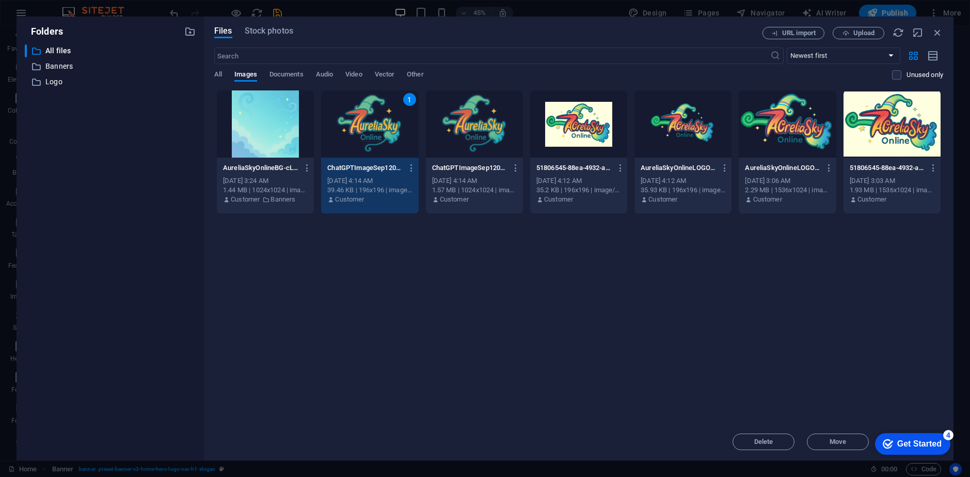
click at [483, 118] on div at bounding box center [474, 123] width 97 height 67
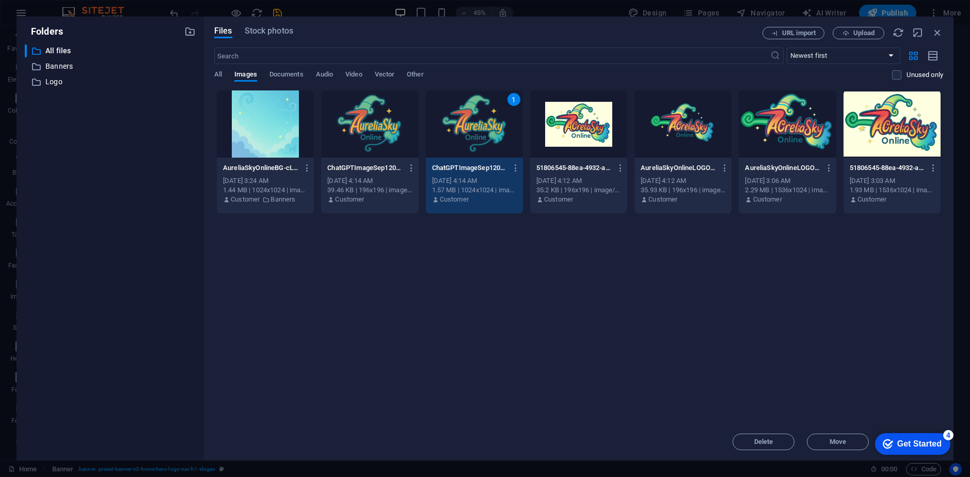
click at [383, 113] on div at bounding box center [369, 123] width 97 height 67
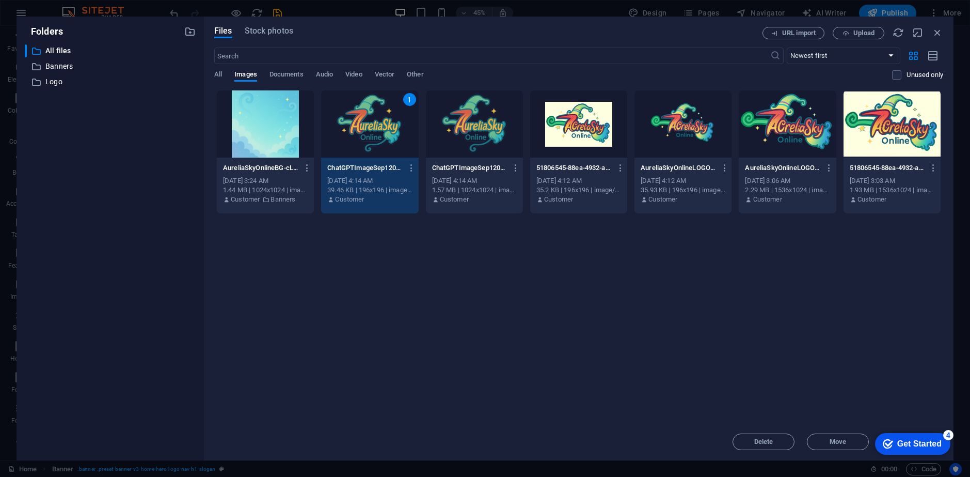
click at [486, 121] on div at bounding box center [474, 123] width 97 height 67
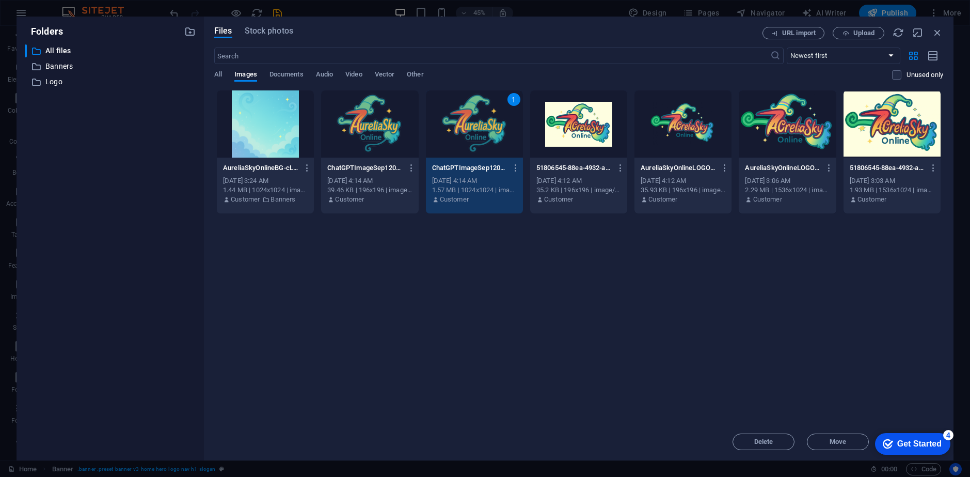
click at [390, 116] on div at bounding box center [369, 123] width 97 height 67
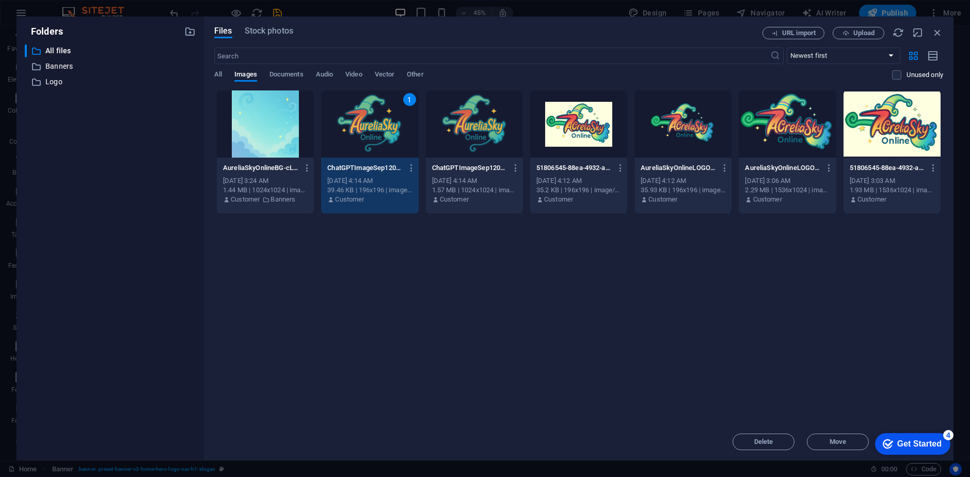
click at [590, 131] on div at bounding box center [578, 123] width 97 height 67
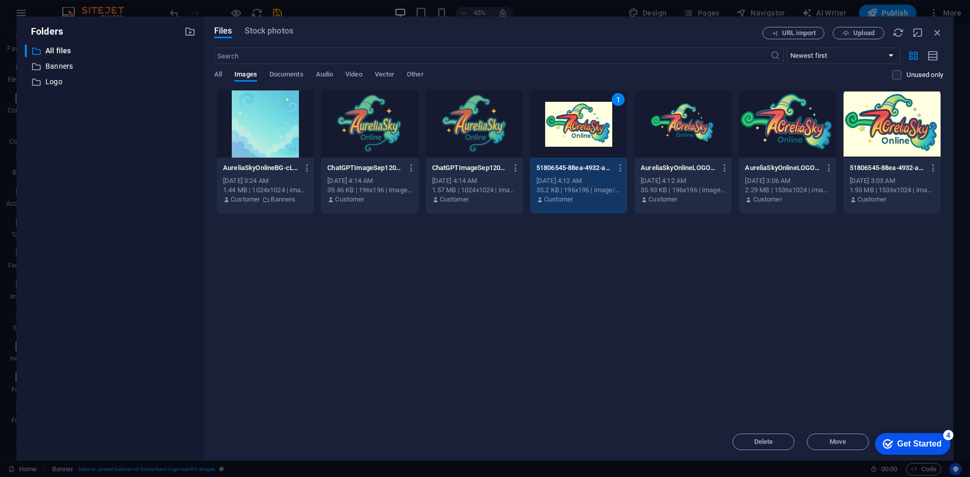
click at [367, 120] on div at bounding box center [369, 123] width 97 height 67
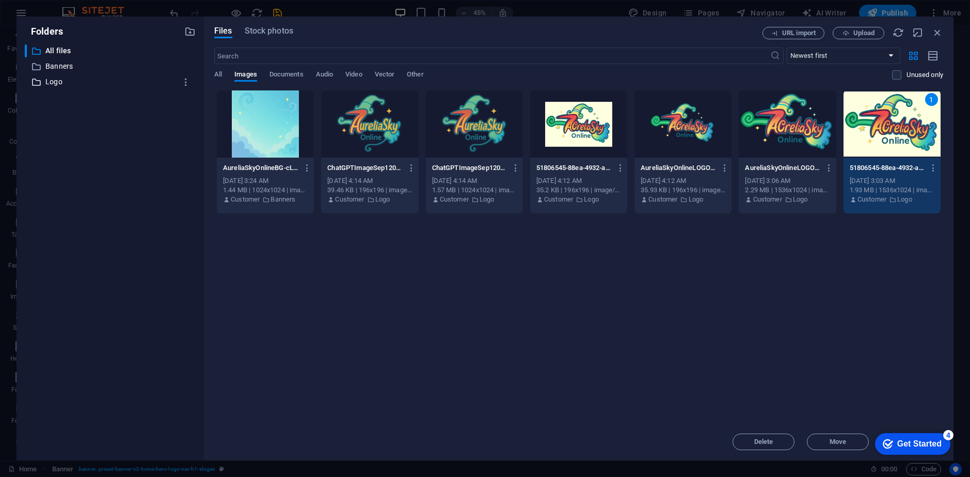
click at [57, 82] on p "Logo" at bounding box center [110, 82] width 131 height 12
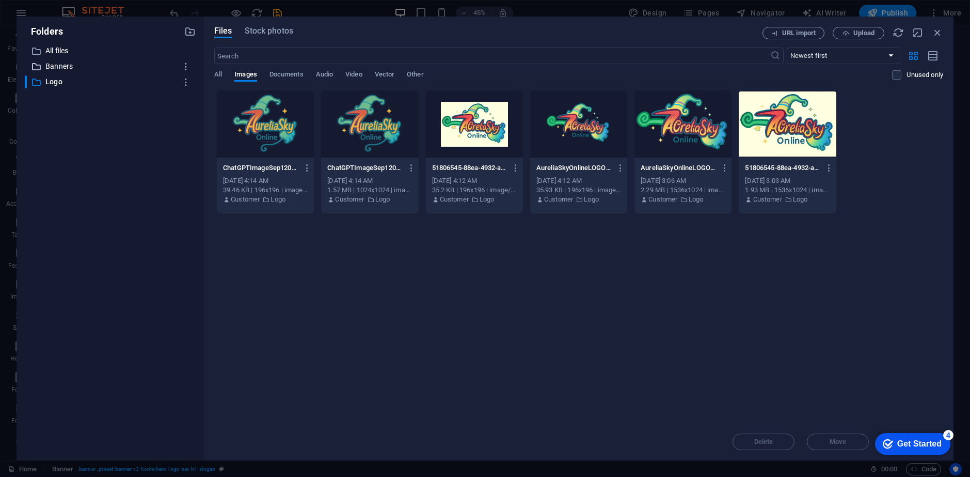
click at [65, 70] on p "Banners" at bounding box center [110, 66] width 131 height 12
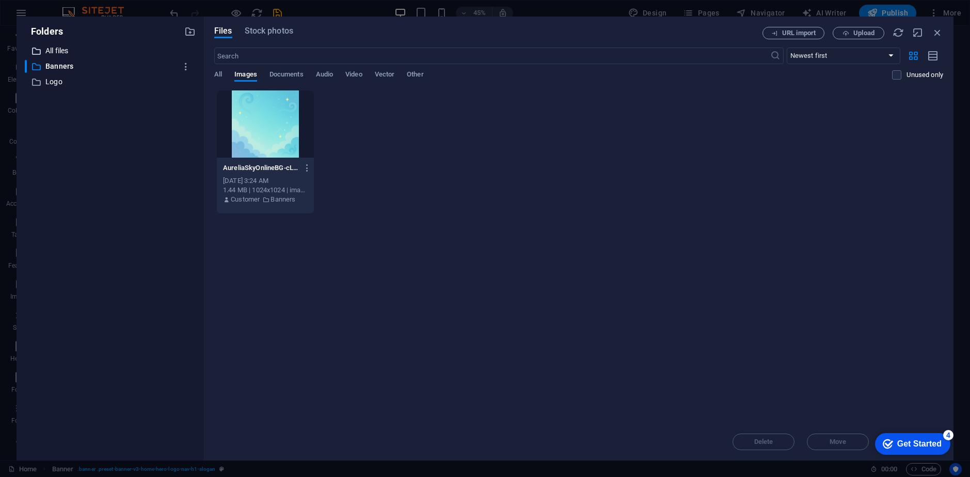
click at [65, 47] on p "All files" at bounding box center [110, 51] width 131 height 12
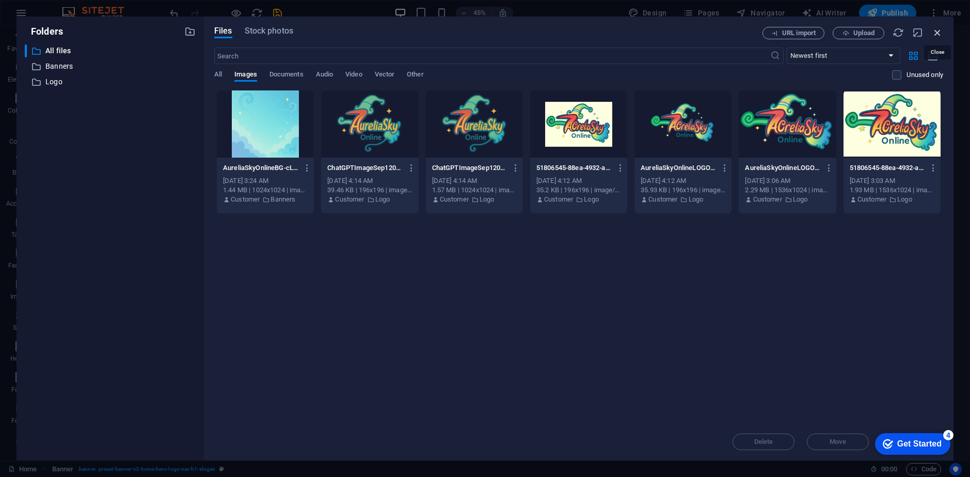
click at [937, 30] on icon "button" at bounding box center [937, 32] width 11 height 11
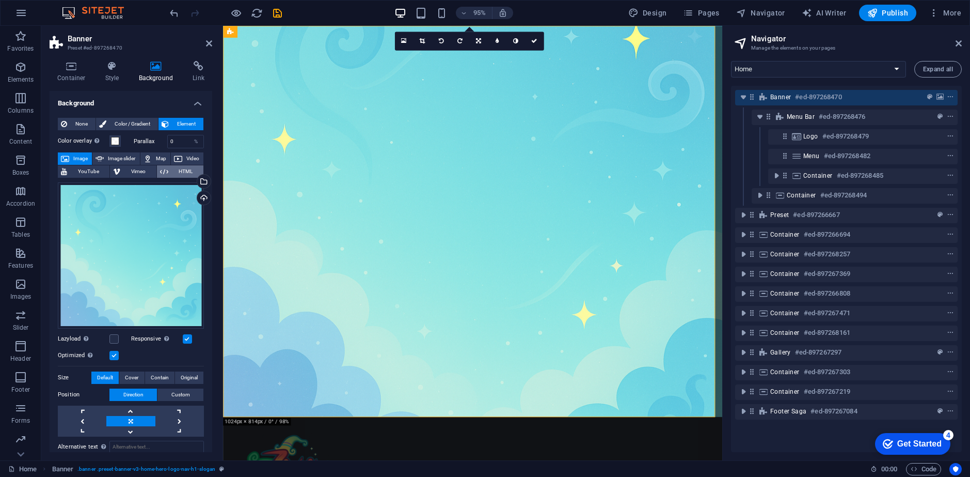
click at [177, 175] on span "HTML" at bounding box center [185, 171] width 29 height 12
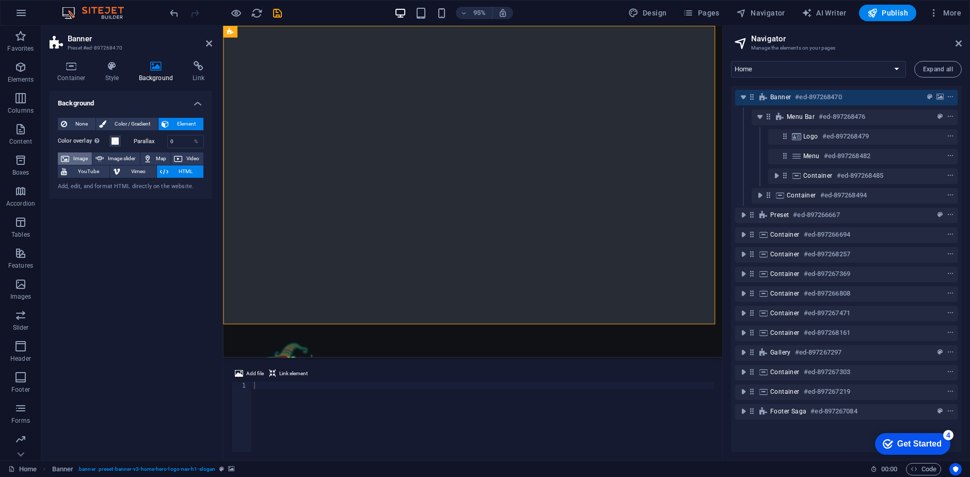
click at [86, 163] on span "Image" at bounding box center [80, 158] width 17 height 12
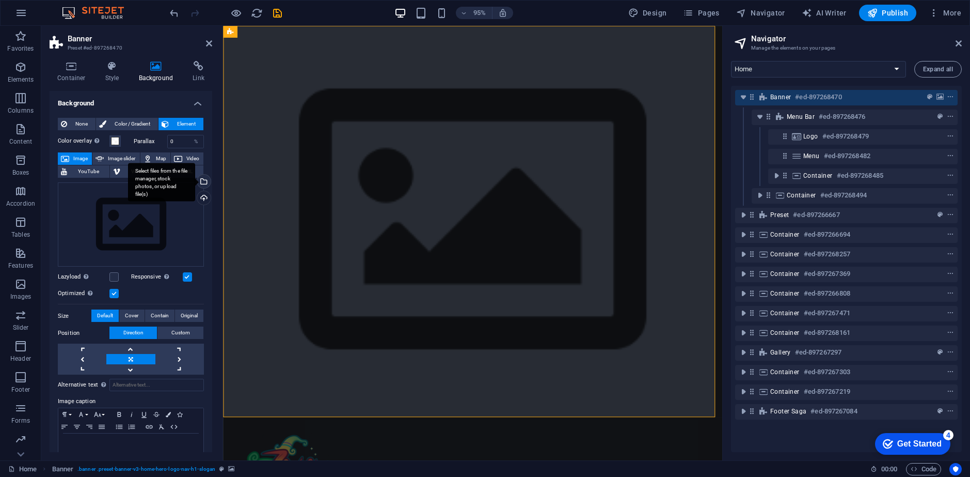
click at [206, 182] on div "Select files from the file manager, stock photos, or upload file(s)" at bounding box center [202, 182] width 15 height 15
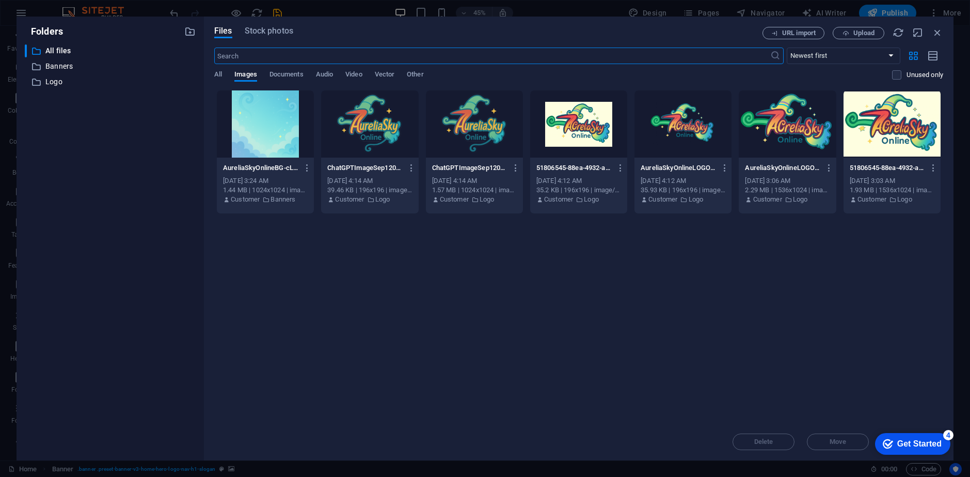
click at [282, 140] on div at bounding box center [265, 123] width 97 height 67
click at [269, 131] on div "1" at bounding box center [265, 123] width 97 height 67
click at [269, 131] on div at bounding box center [265, 123] width 97 height 67
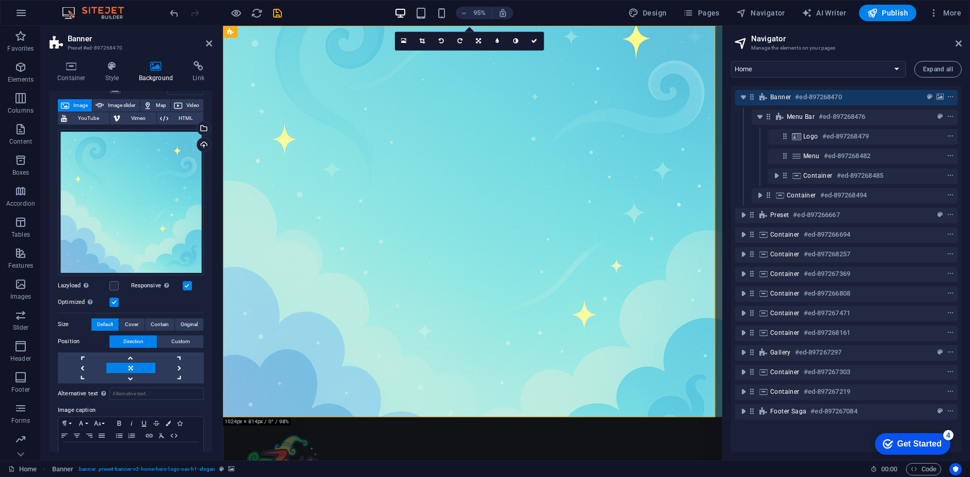
scroll to position [82, 0]
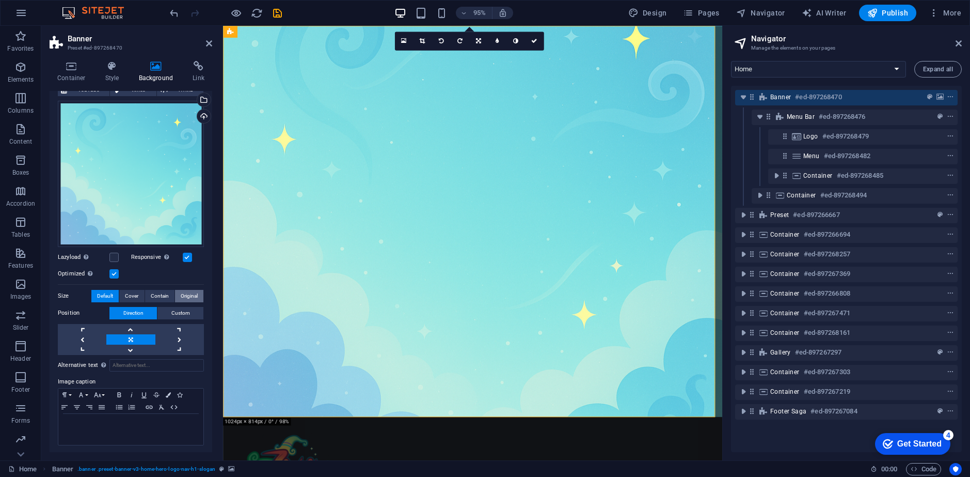
click at [188, 292] on span "Original" at bounding box center [189, 296] width 17 height 12
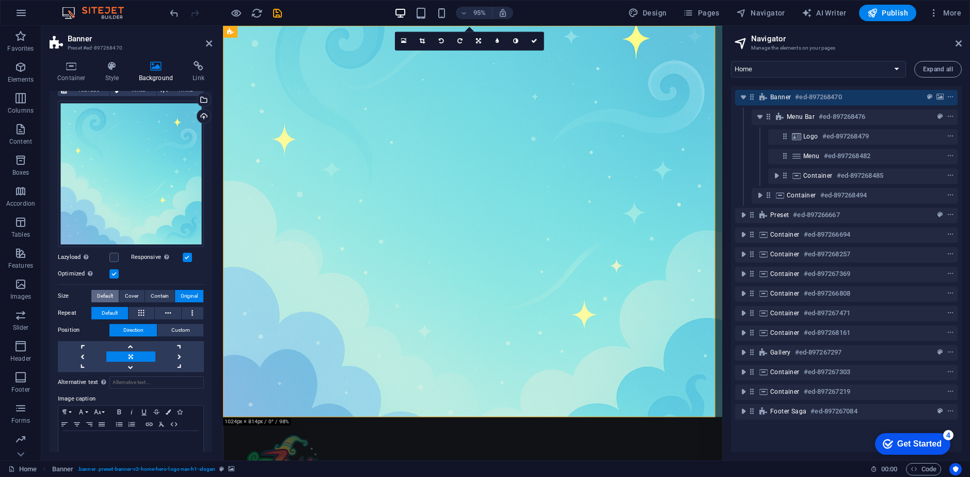
click at [100, 290] on span "Default" at bounding box center [105, 296] width 16 height 12
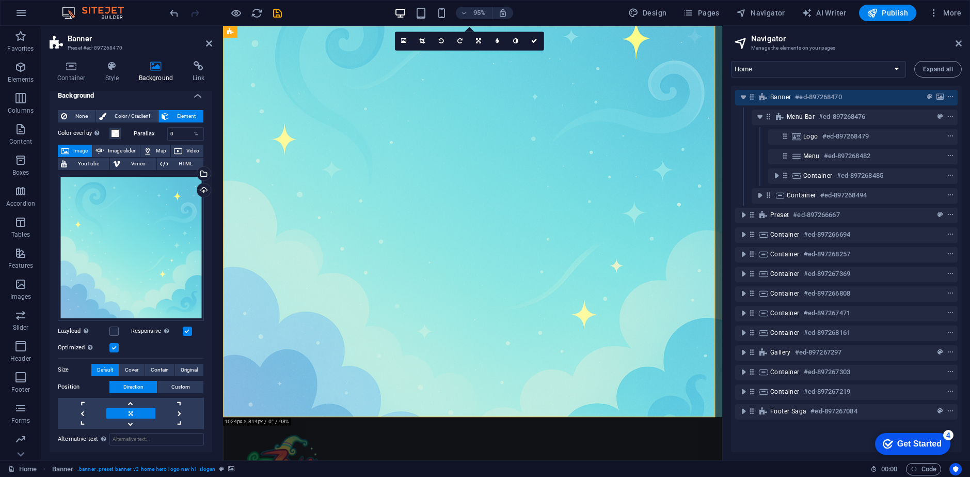
scroll to position [0, 0]
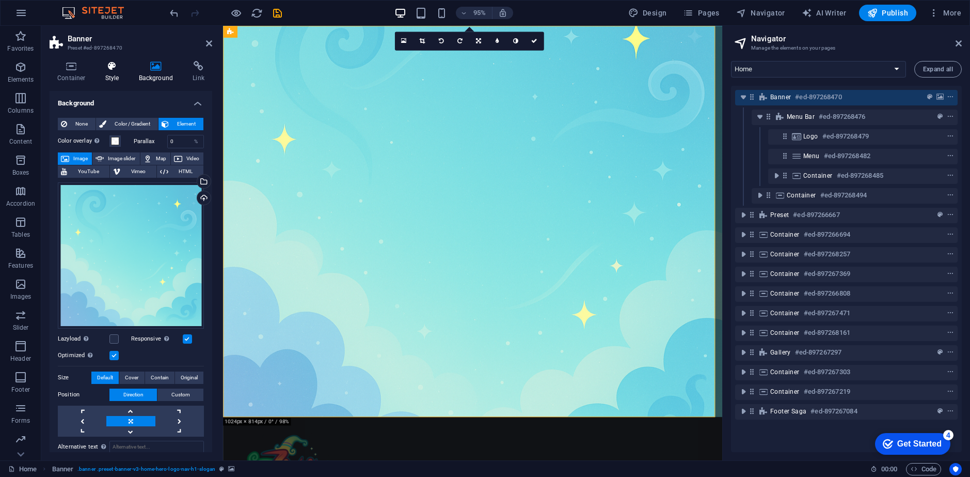
click at [113, 68] on icon at bounding box center [112, 66] width 29 height 10
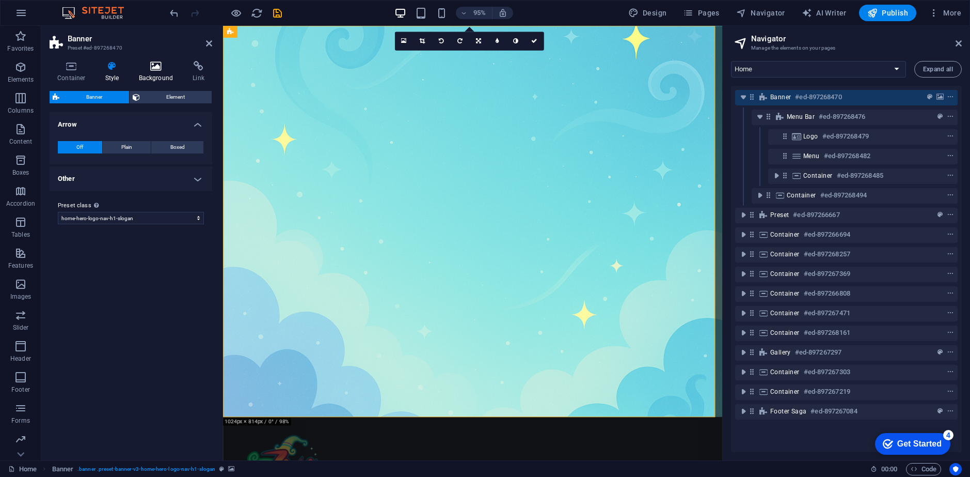
click at [152, 78] on h4 "Background" at bounding box center [158, 72] width 54 height 22
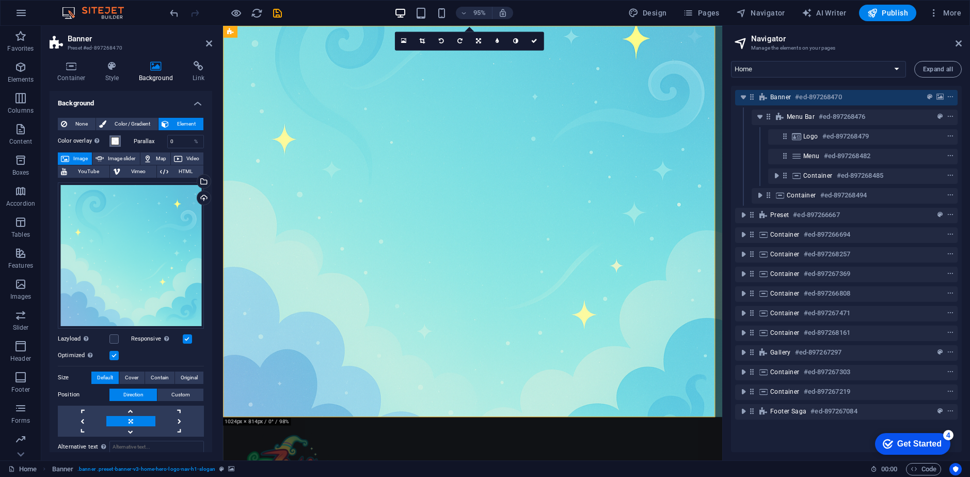
click at [112, 143] on span at bounding box center [115, 141] width 8 height 8
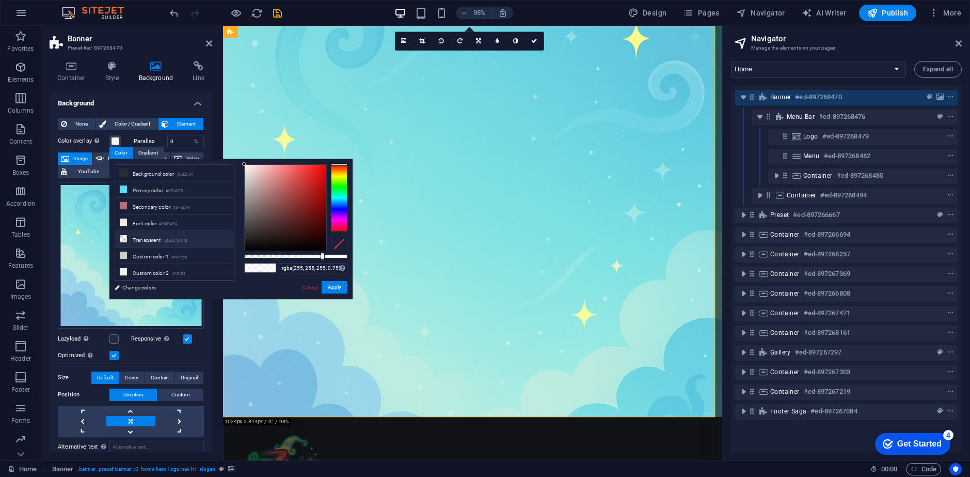
click at [169, 243] on li "Transparent rgba(0,0,0,.0)" at bounding box center [174, 239] width 119 height 17
type input "rgba(0, 0, 0, 0)"
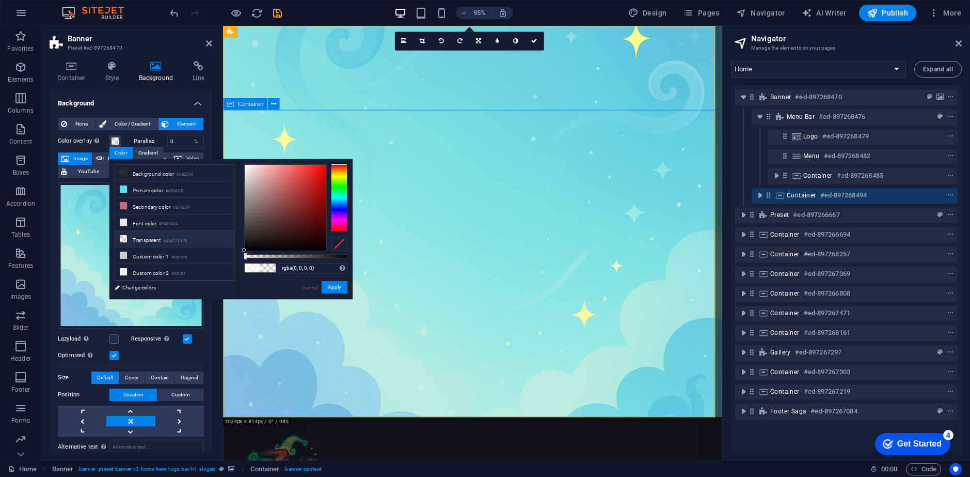
click at [334, 286] on button "Apply" at bounding box center [335, 287] width 26 height 12
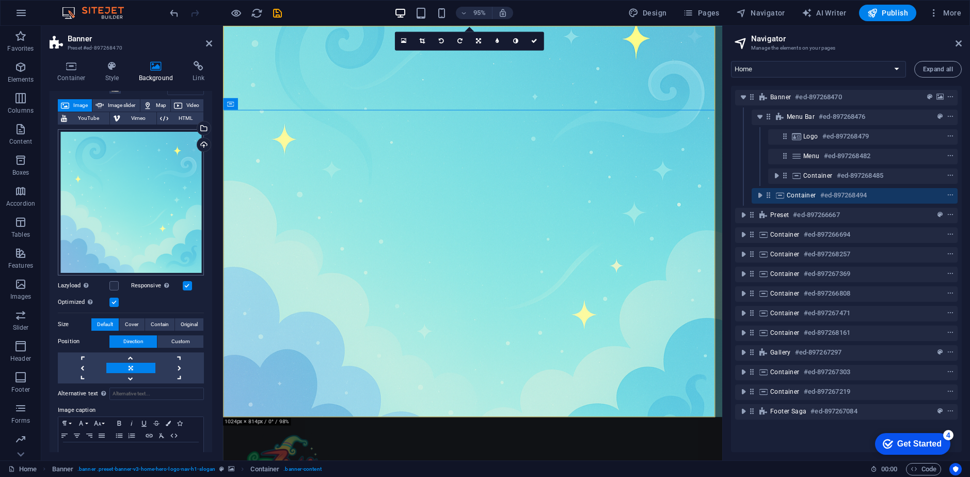
scroll to position [82, 0]
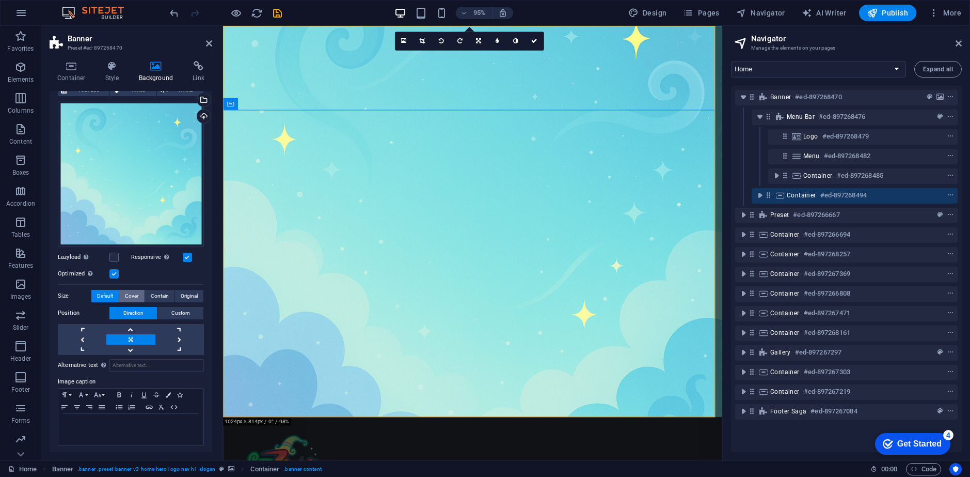
click at [136, 298] on span "Cover" at bounding box center [131, 296] width 13 height 12
click at [159, 297] on span "Contain" at bounding box center [160, 296] width 18 height 12
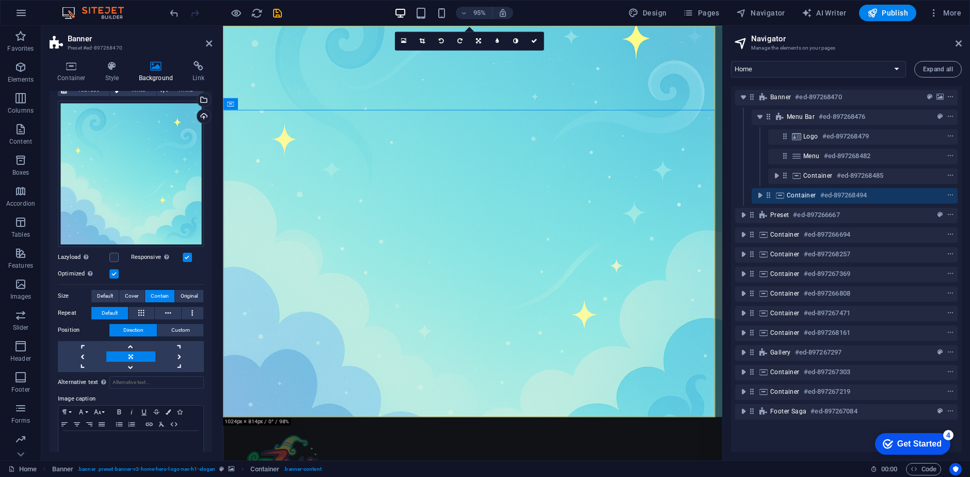
drag, startPoint x: 102, startPoint y: 292, endPoint x: 103, endPoint y: 285, distance: 6.9
click at [103, 286] on div "Drag files here, click to choose files or select files from Files or our free s…" at bounding box center [131, 234] width 146 height 275
click at [105, 293] on span "Default" at bounding box center [105, 296] width 16 height 12
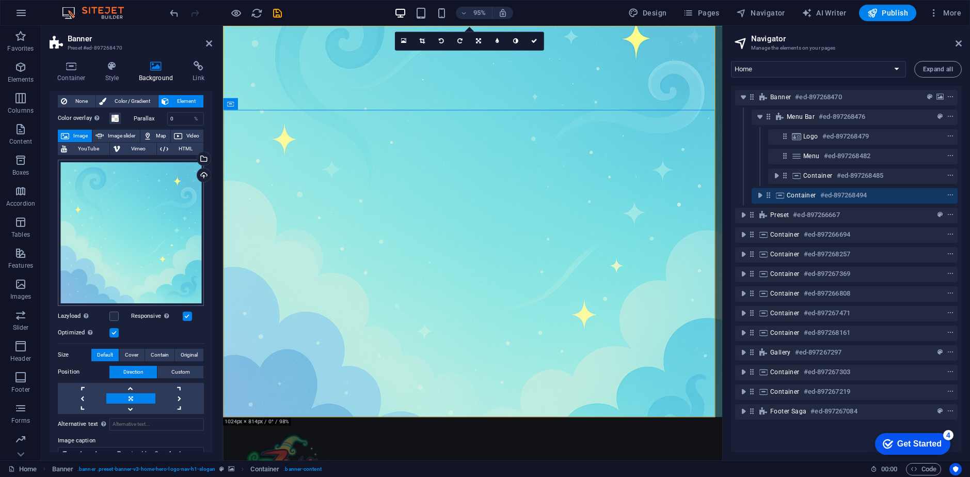
scroll to position [0, 0]
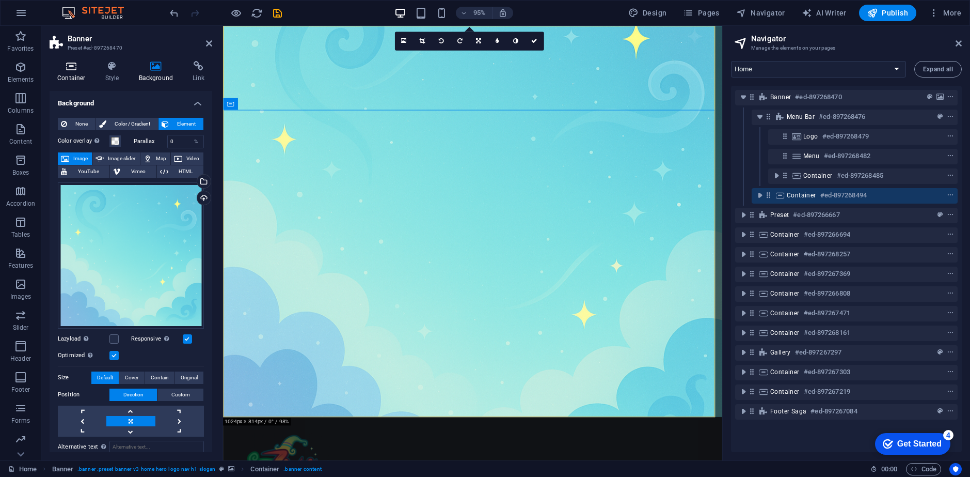
click at [69, 66] on icon at bounding box center [72, 66] width 44 height 10
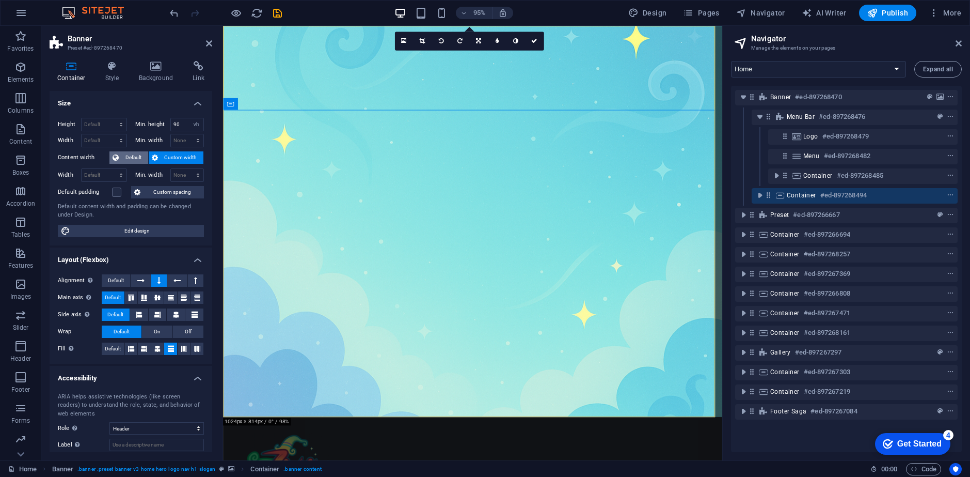
click at [128, 157] on span "Default" at bounding box center [133, 157] width 23 height 12
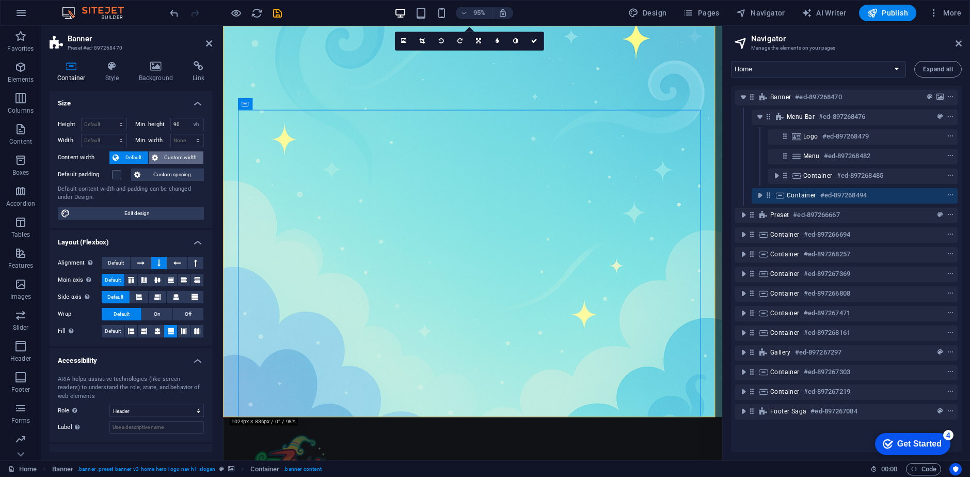
click at [166, 159] on span "Custom width" at bounding box center [181, 157] width 40 height 12
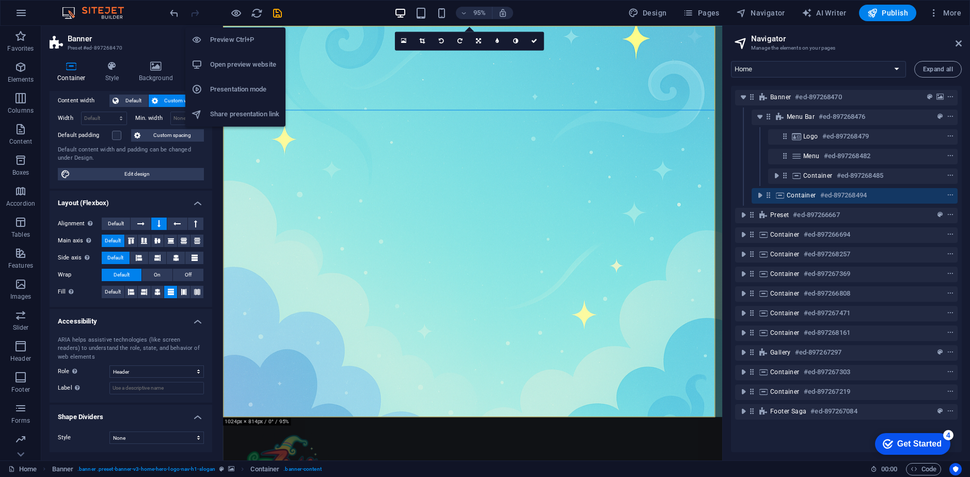
click at [250, 65] on h6 "Open preview website" at bounding box center [244, 64] width 69 height 12
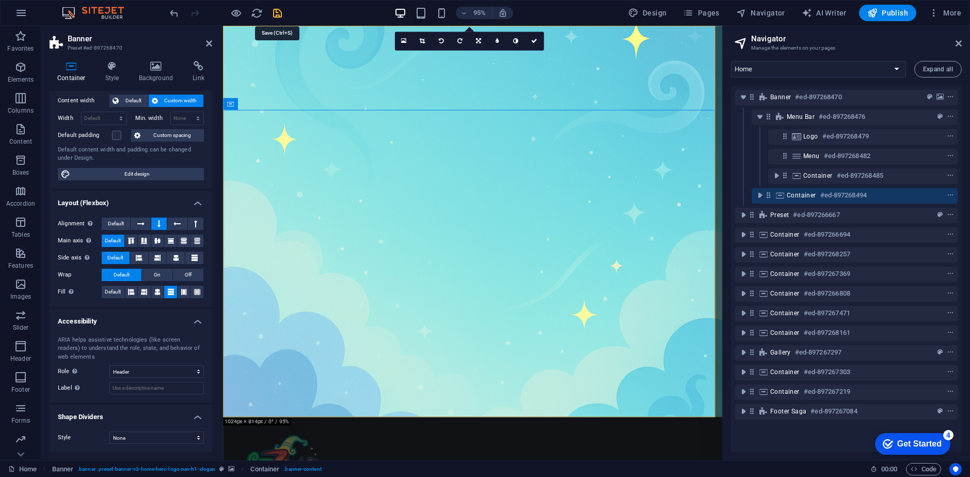
click at [273, 13] on icon "save" at bounding box center [278, 13] width 12 height 12
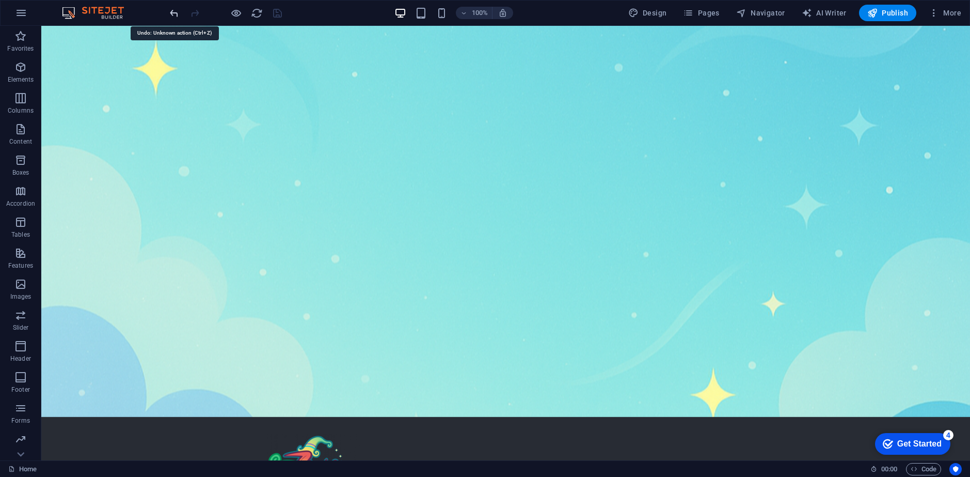
click at [177, 12] on icon "undo" at bounding box center [174, 13] width 12 height 12
click at [196, 9] on icon "redo" at bounding box center [195, 13] width 12 height 12
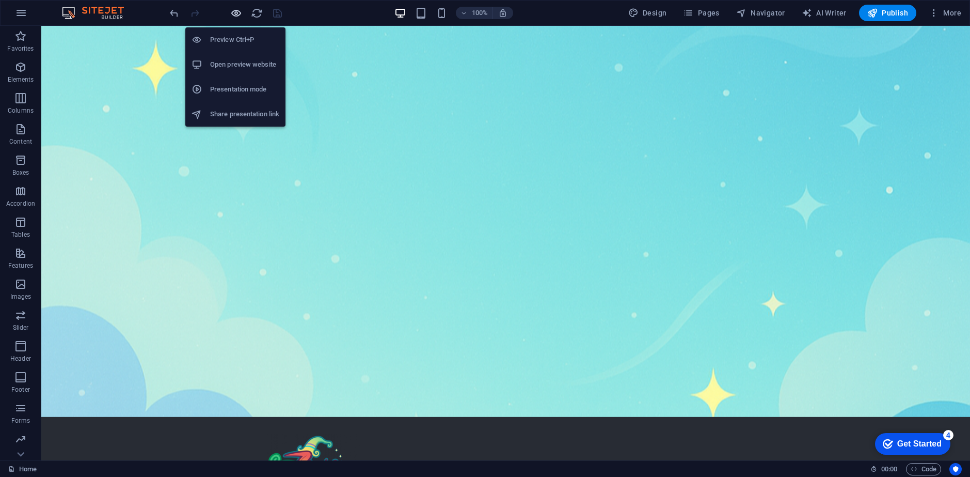
click at [232, 19] on icon "button" at bounding box center [236, 13] width 12 height 12
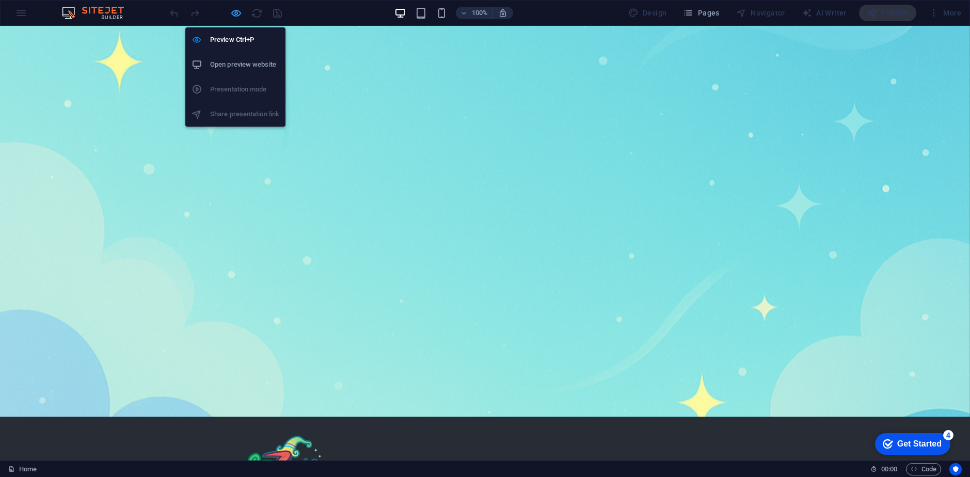
click at [232, 19] on icon "button" at bounding box center [236, 13] width 12 height 12
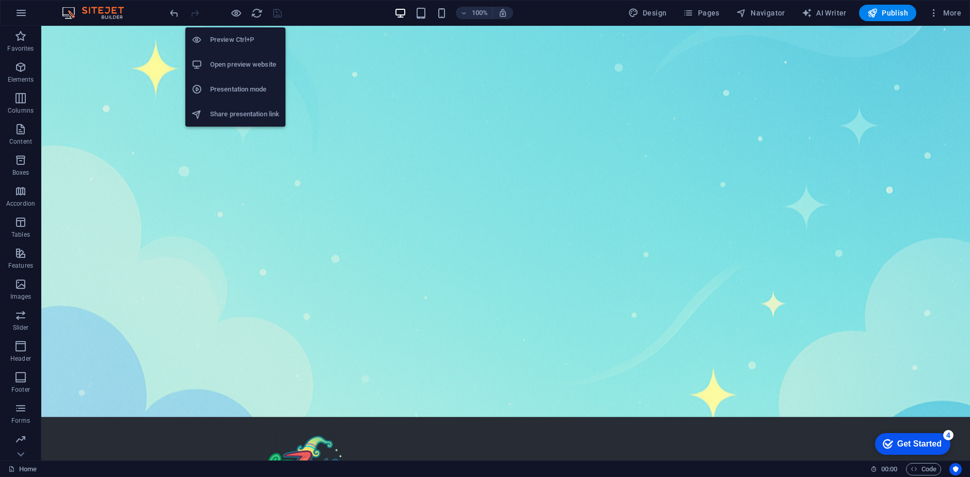
click at [252, 70] on h6 "Open preview website" at bounding box center [244, 64] width 69 height 12
